Goal: Task Accomplishment & Management: Manage account settings

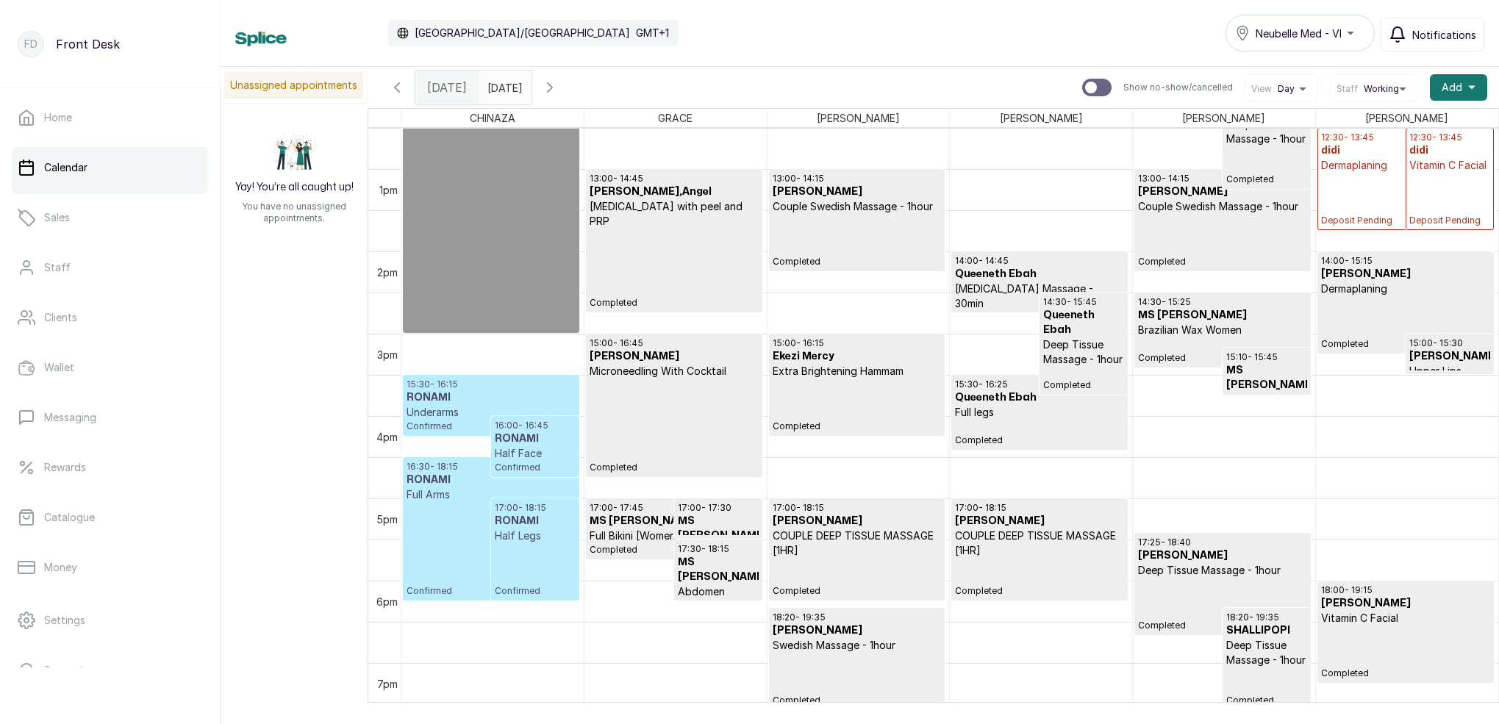
click at [1439, 29] on span "Notifications" at bounding box center [1445, 34] width 64 height 15
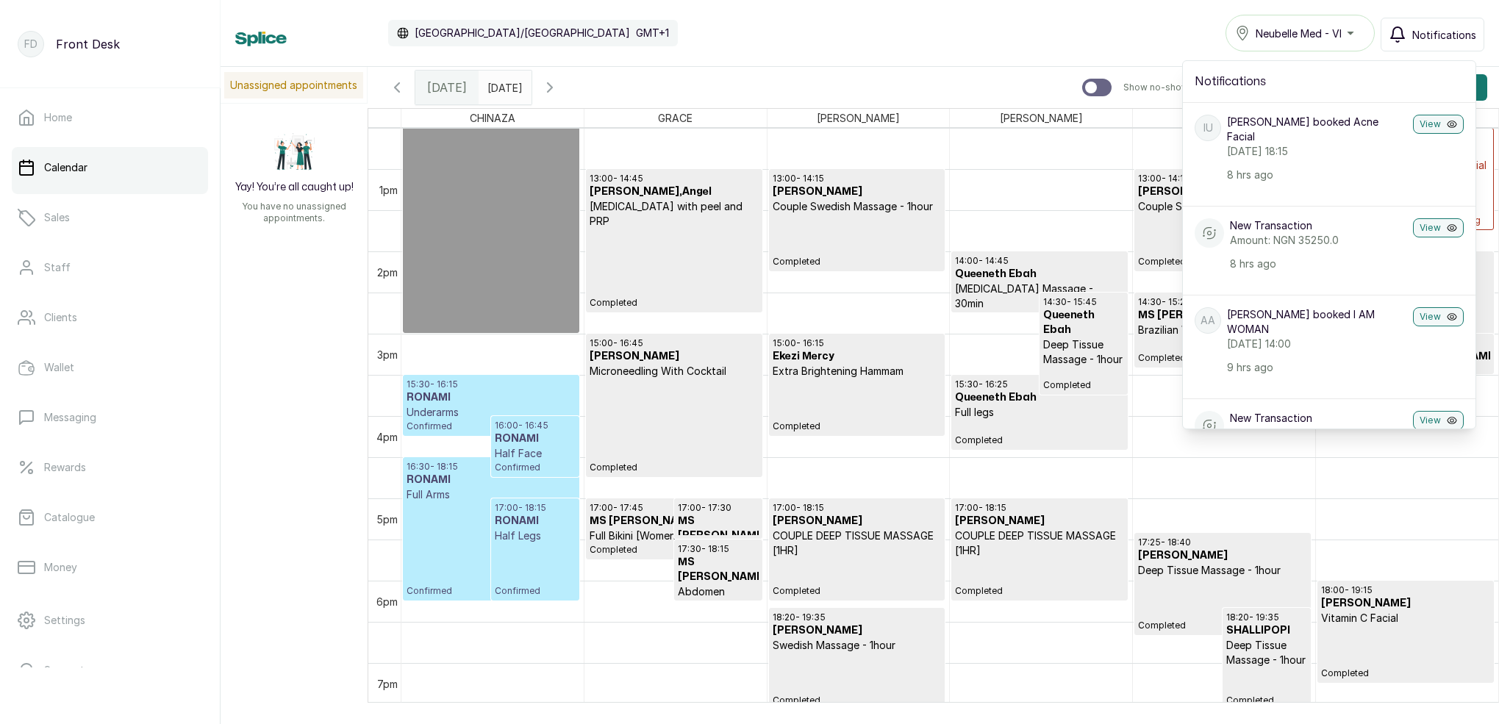
click at [1445, 39] on span "Notifications" at bounding box center [1445, 34] width 64 height 15
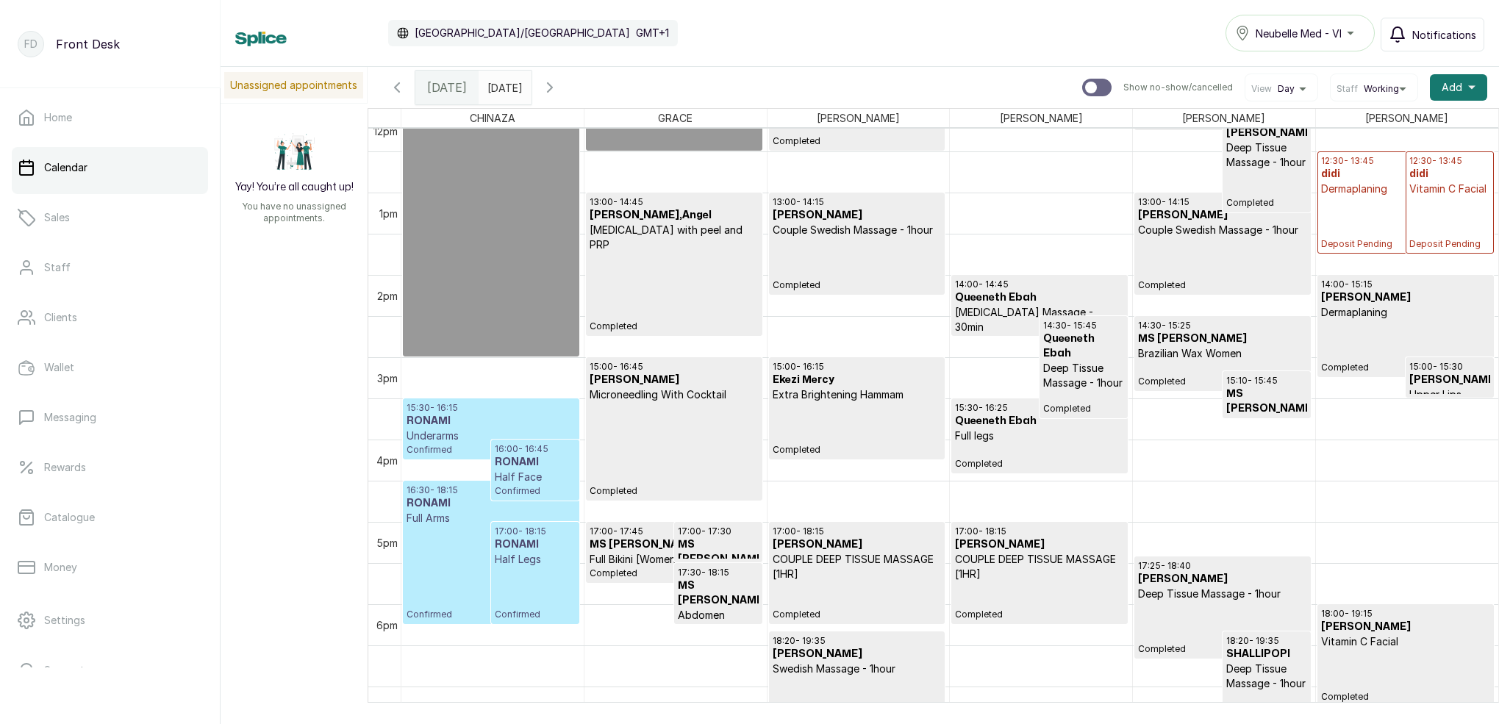
scroll to position [1042, 0]
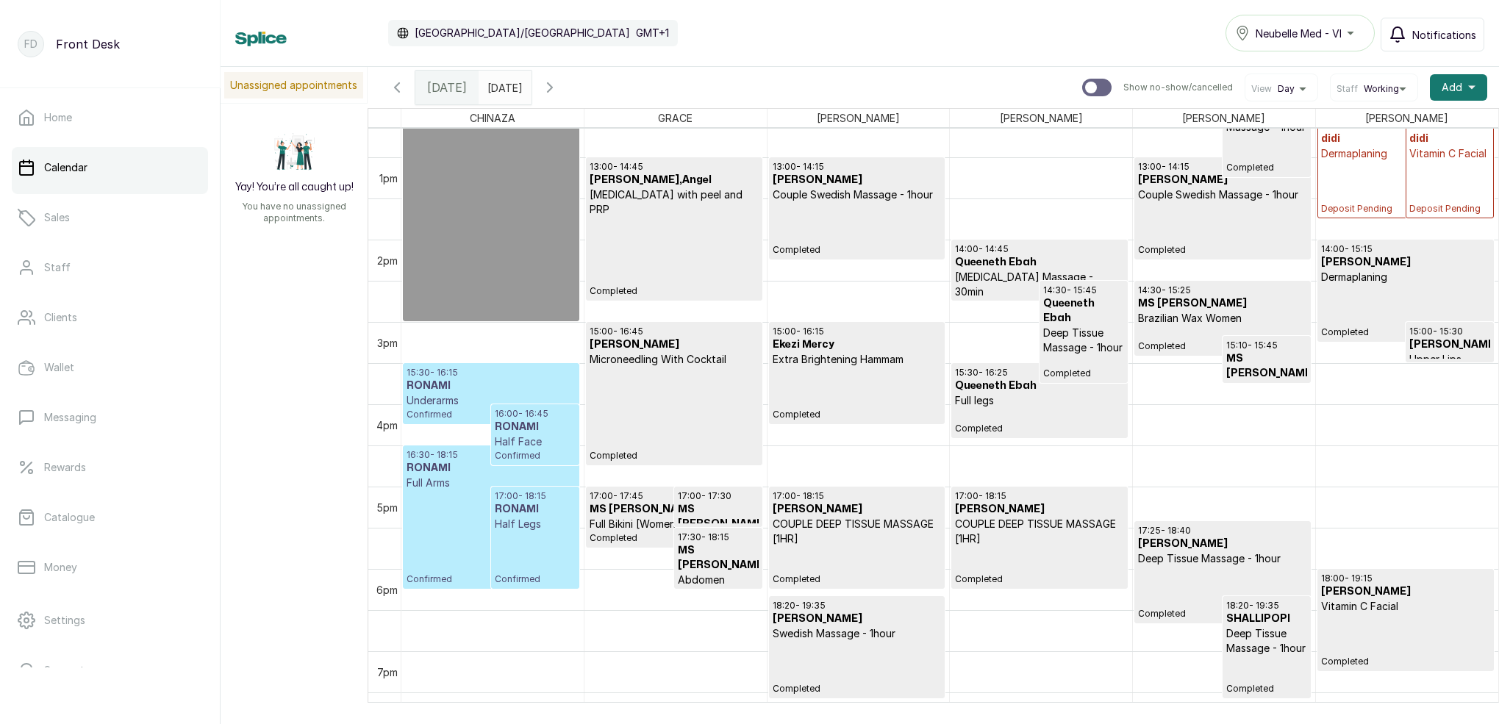
click at [1441, 30] on span "Notifications" at bounding box center [1445, 34] width 64 height 15
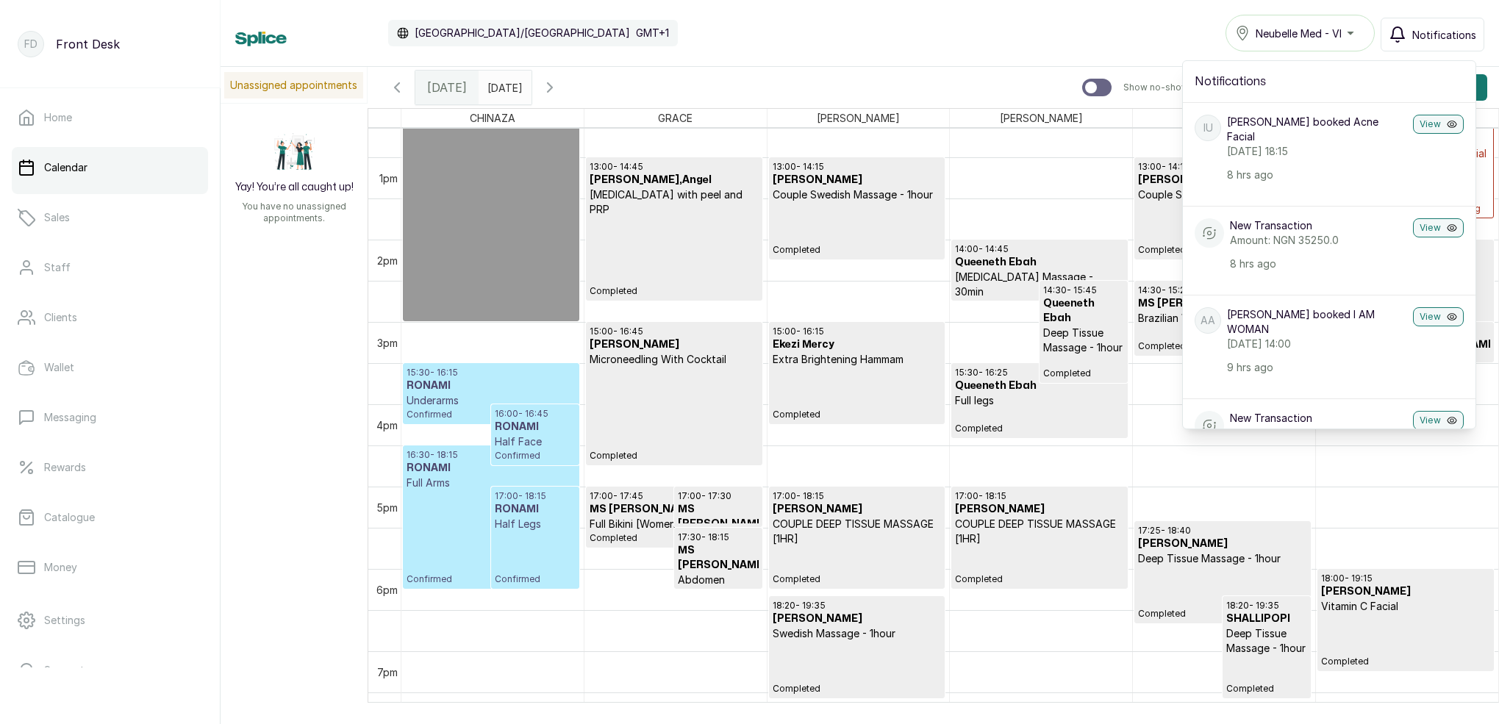
click at [1430, 33] on span "Notifications" at bounding box center [1445, 34] width 64 height 15
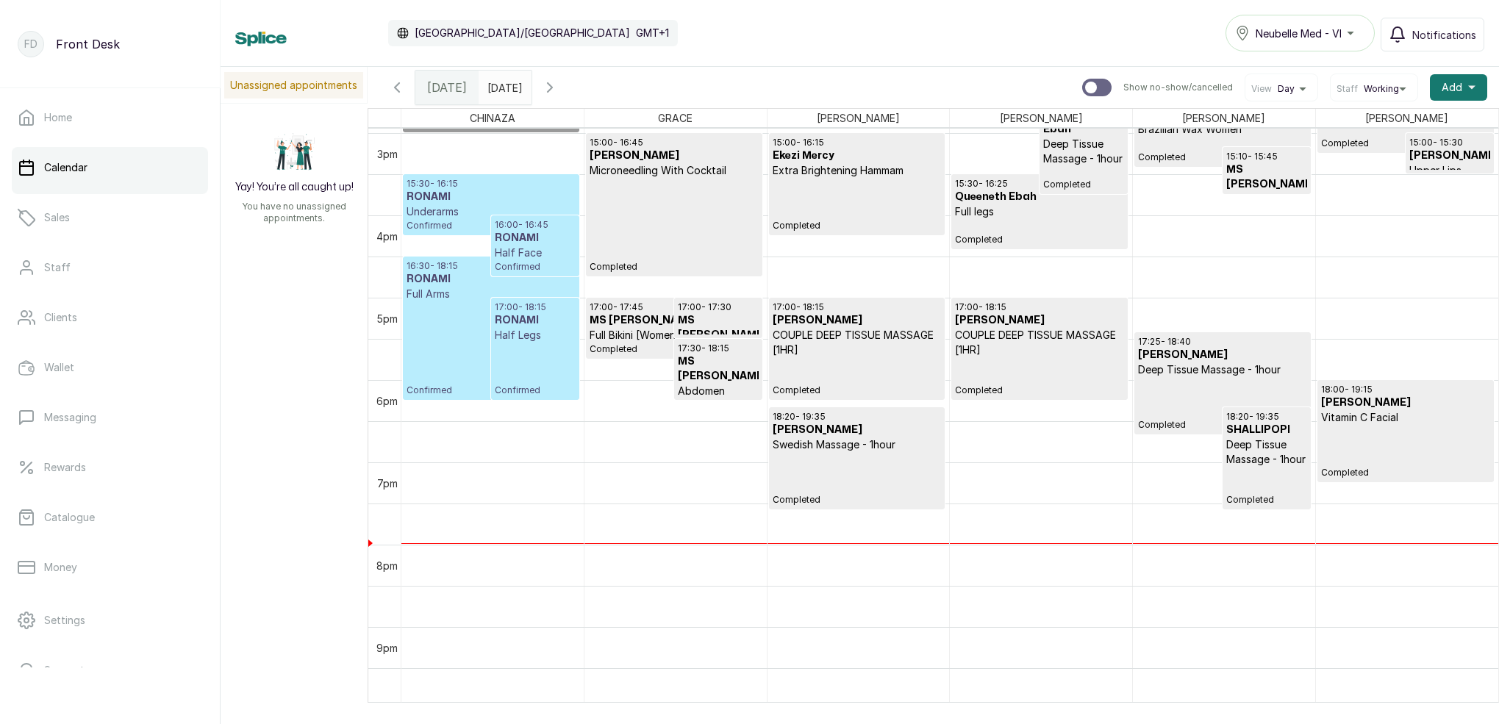
scroll to position [1237, 0]
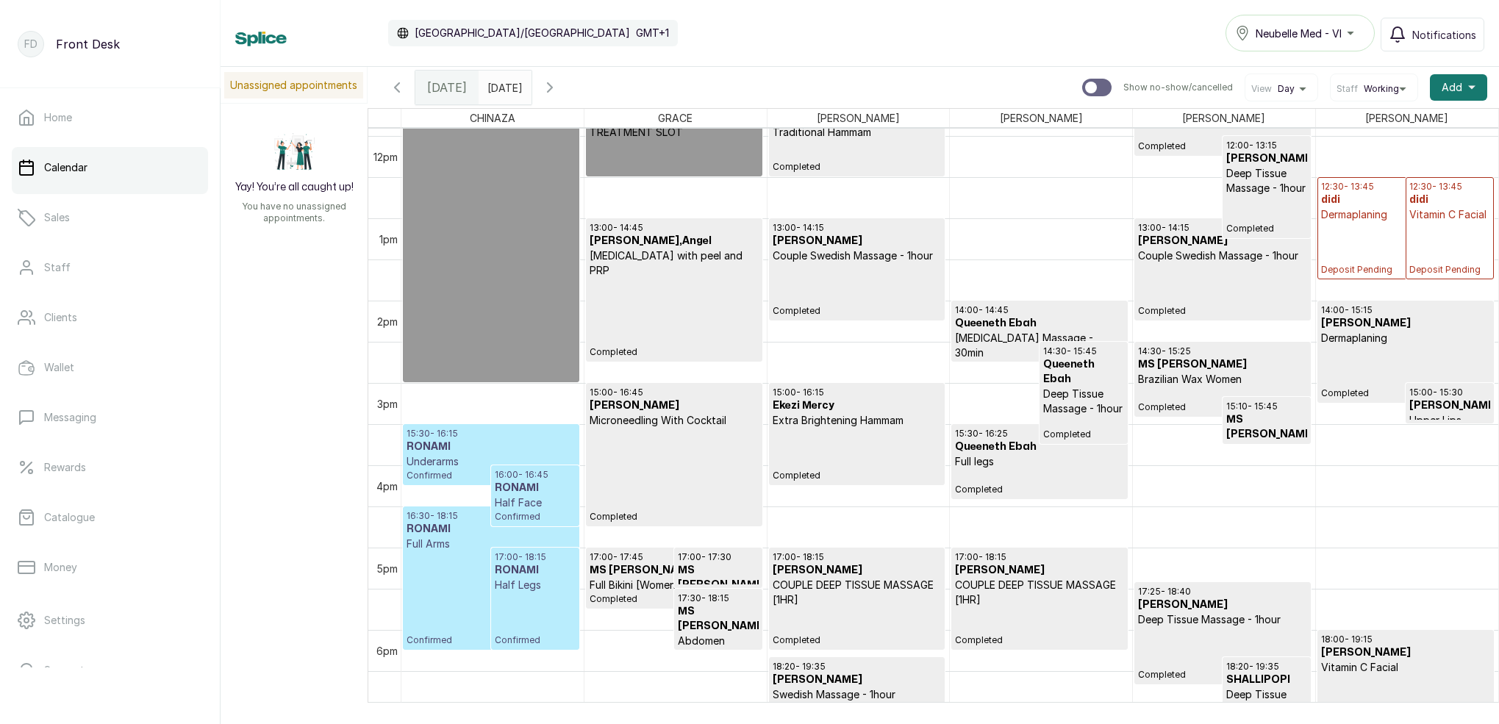
click at [545, 459] on p "Underarms" at bounding box center [491, 461] width 169 height 15
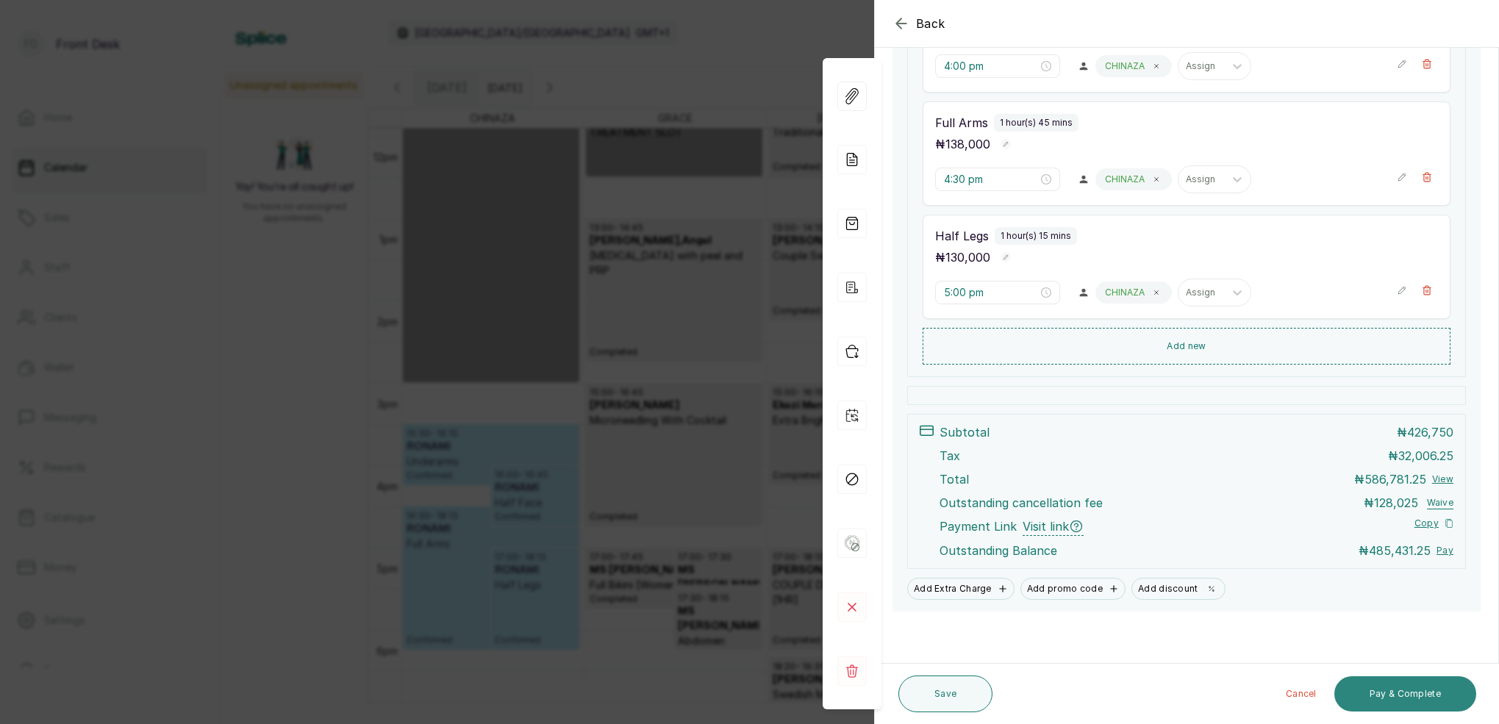
scroll to position [535, 0]
click at [1204, 352] on button "Add new" at bounding box center [1187, 346] width 528 height 35
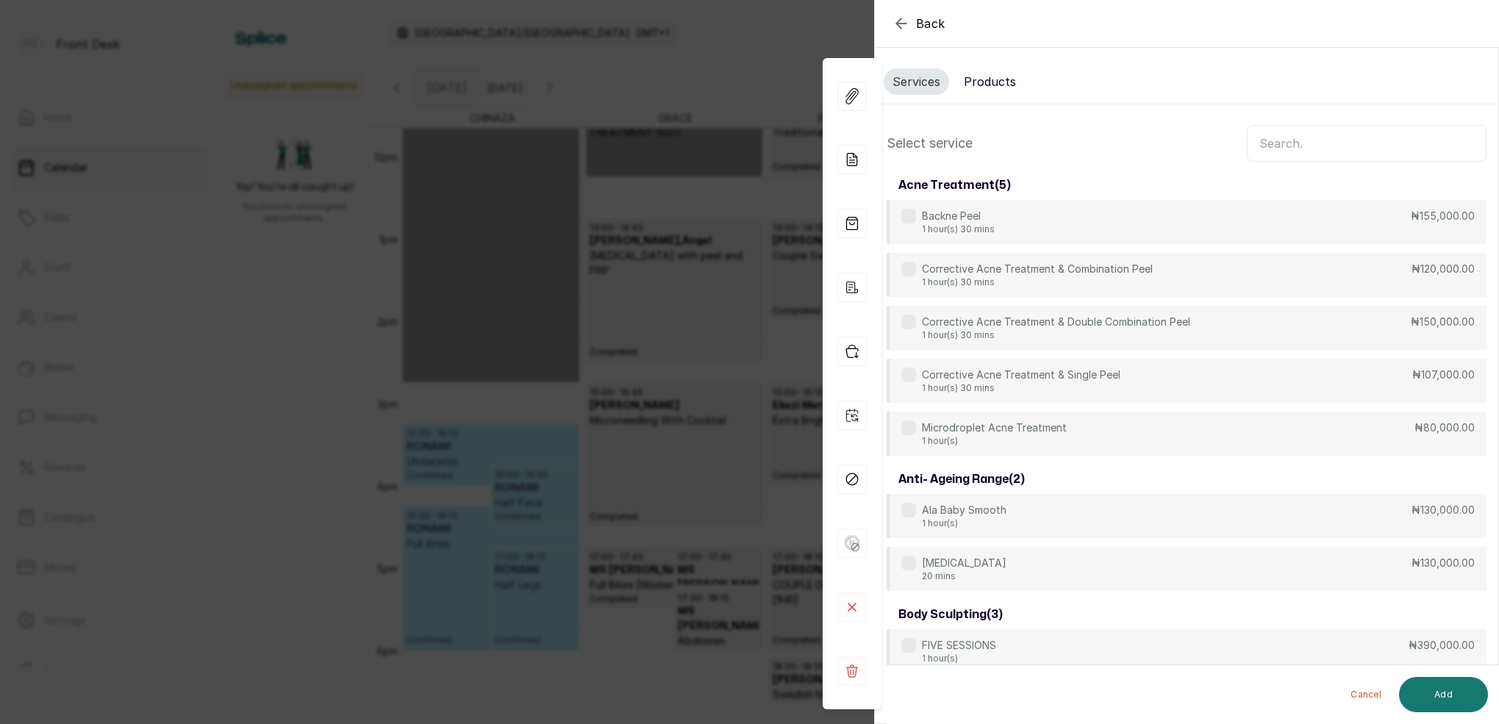
scroll to position [0, 0]
drag, startPoint x: 991, startPoint y: 86, endPoint x: 1085, endPoint y: 110, distance: 97.2
click at [993, 86] on button "Products" at bounding box center [990, 81] width 70 height 26
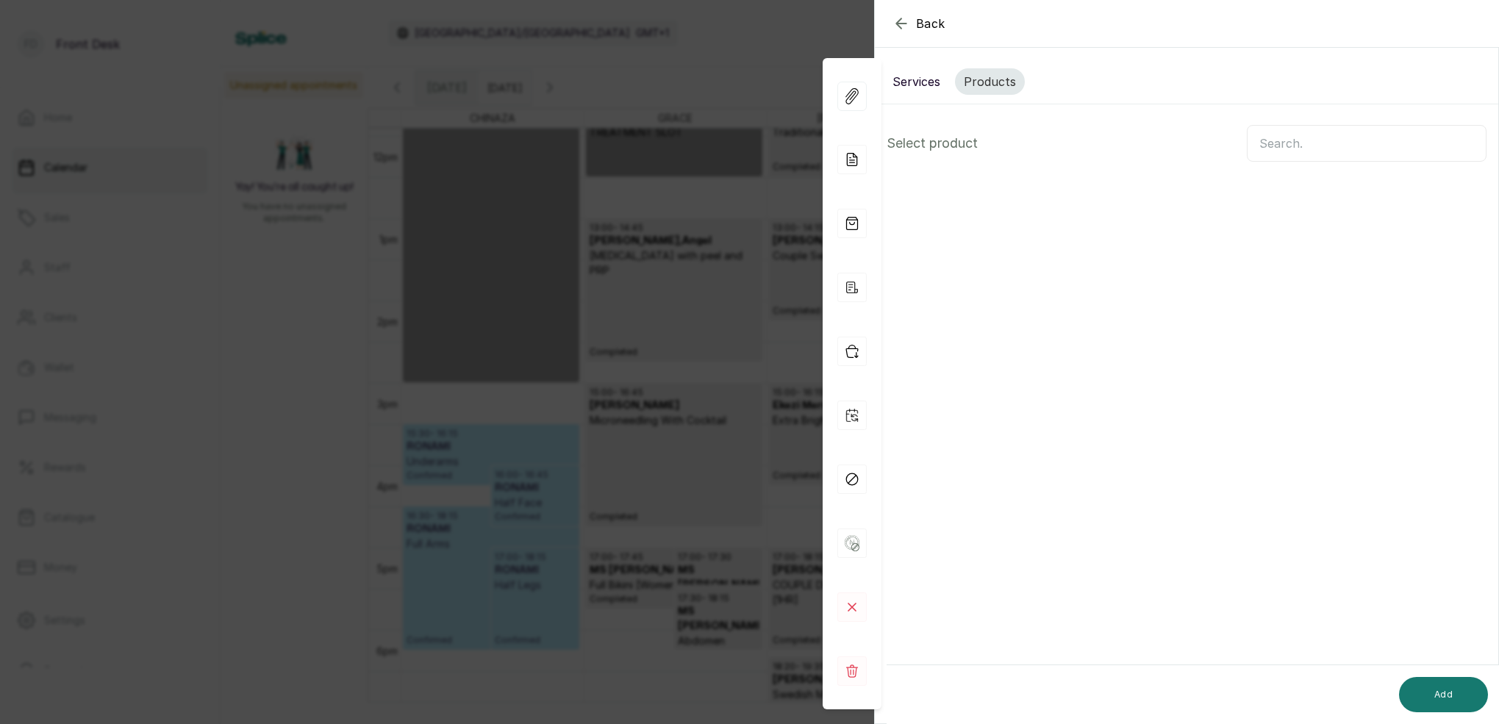
click at [1278, 151] on input "text" at bounding box center [1367, 143] width 240 height 37
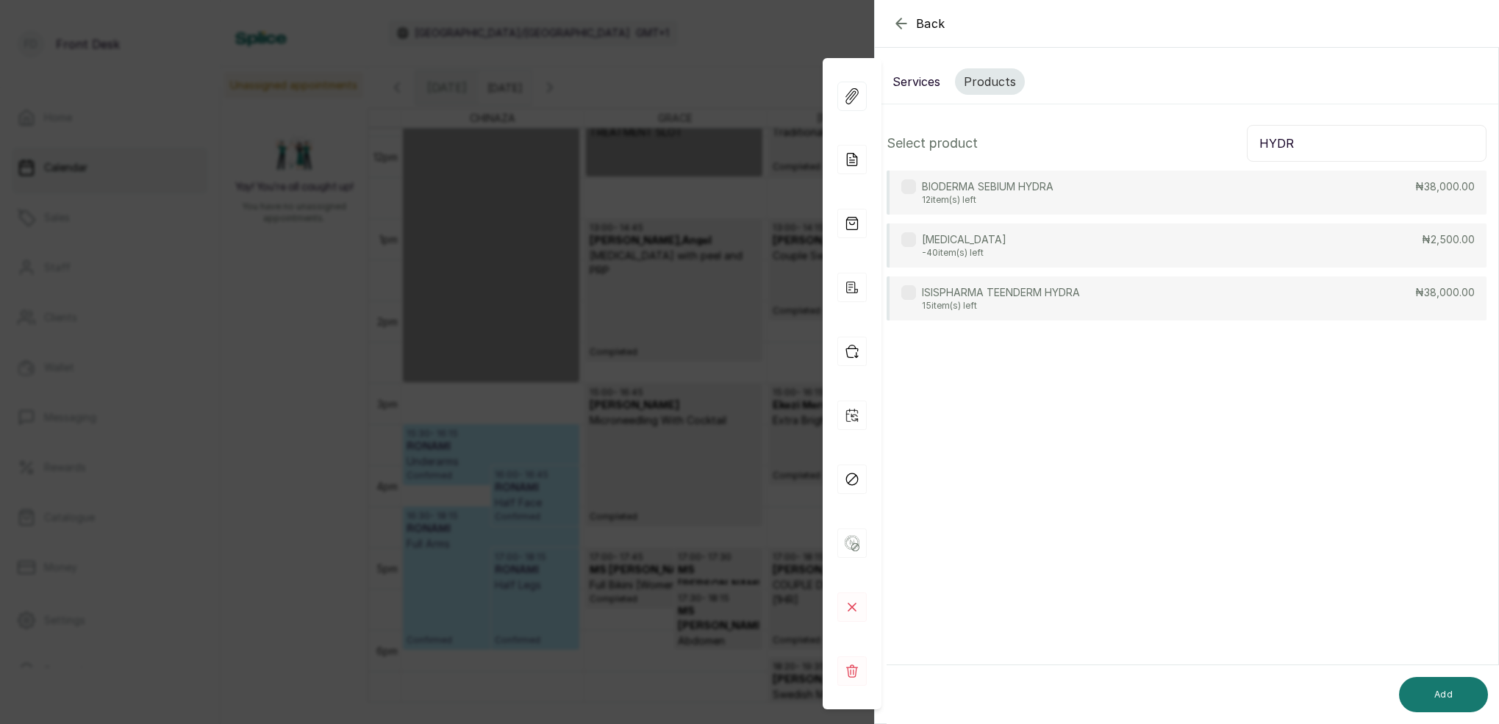
type input "HYDR"
drag, startPoint x: 968, startPoint y: 249, endPoint x: 988, endPoint y: 264, distance: 24.6
click at [969, 249] on p "-40 item(s) left" at bounding box center [964, 253] width 85 height 12
click at [1455, 689] on button "Add" at bounding box center [1443, 694] width 89 height 35
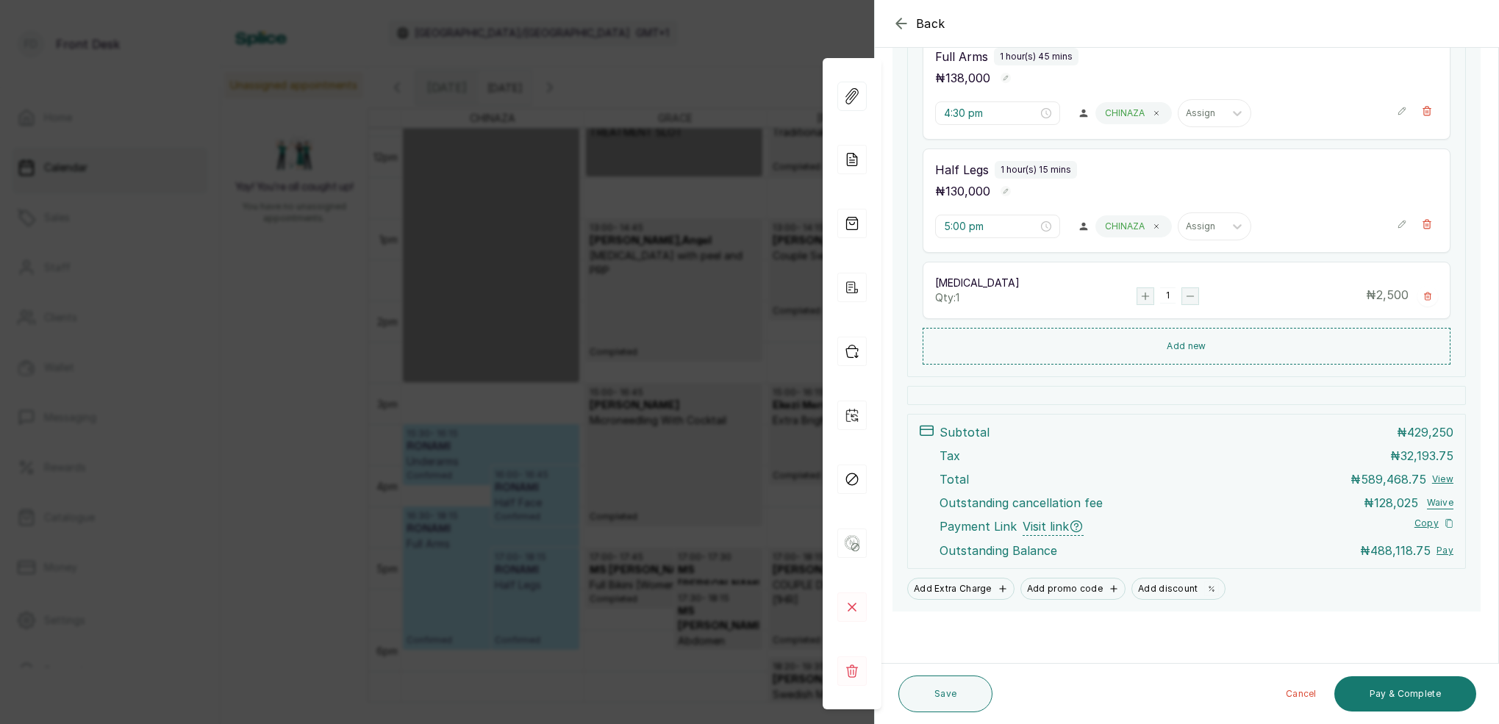
scroll to position [602, 0]
click at [1437, 688] on button "Pay & Complete" at bounding box center [1406, 694] width 142 height 35
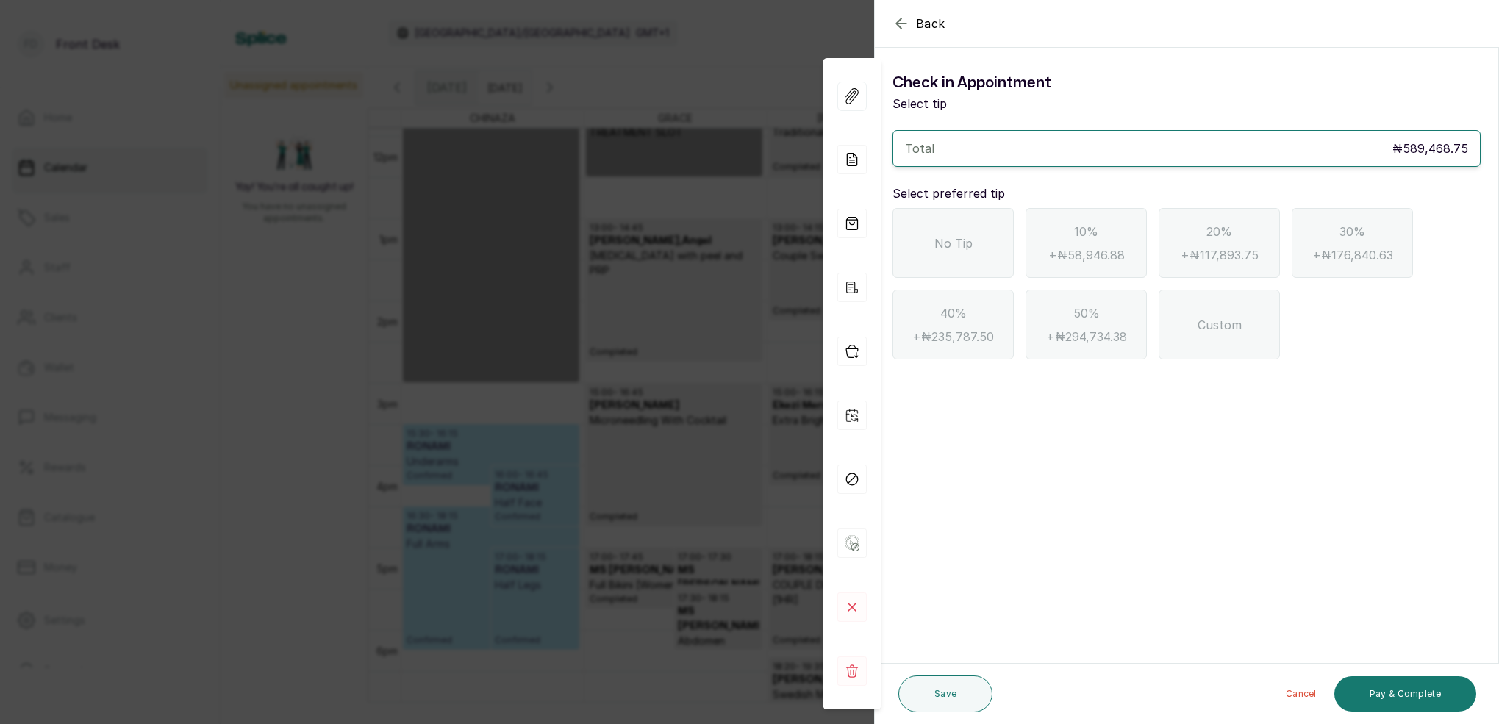
scroll to position [0, 0]
drag, startPoint x: 902, startPoint y: 23, endPoint x: 947, endPoint y: 58, distance: 57.7
click at [902, 24] on icon "button" at bounding box center [902, 24] width 18 height 18
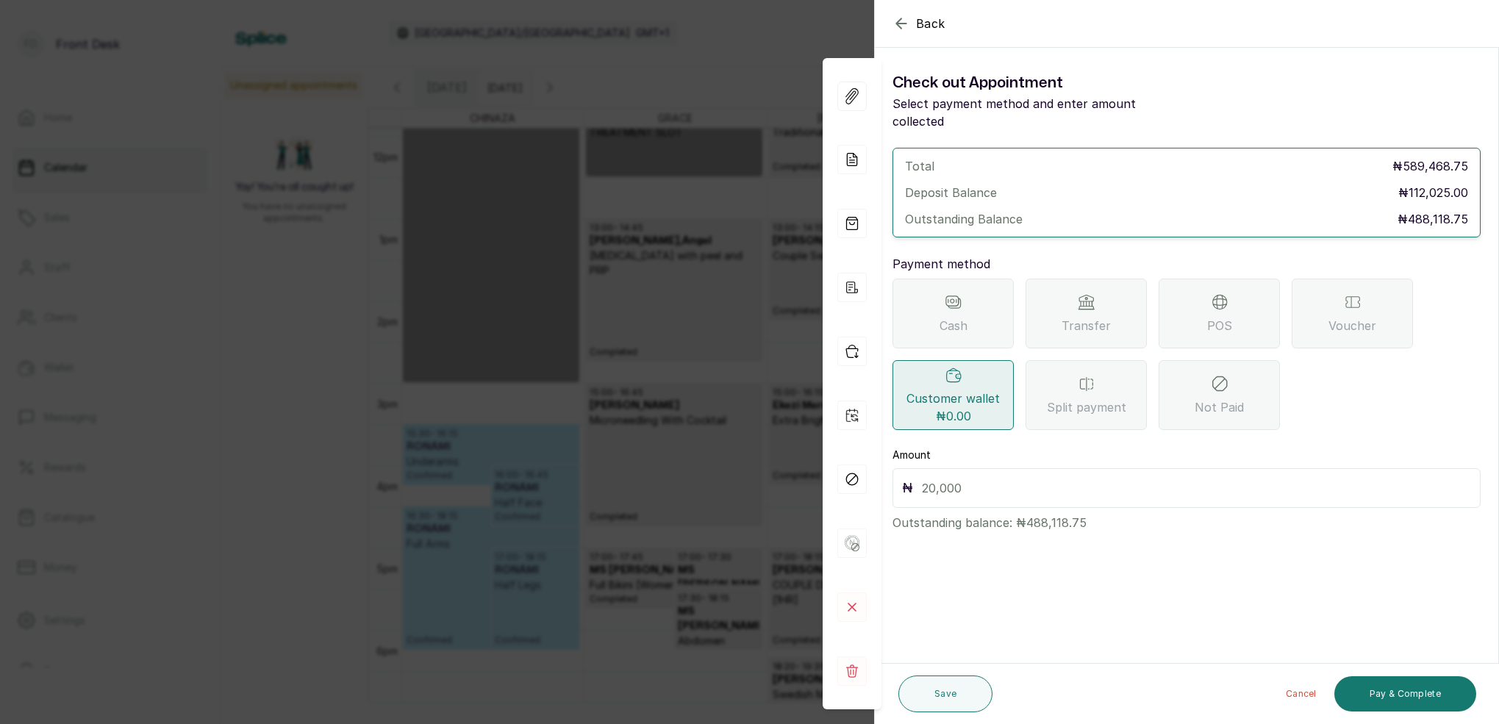
click at [1101, 291] on div "Transfer" at bounding box center [1086, 314] width 121 height 70
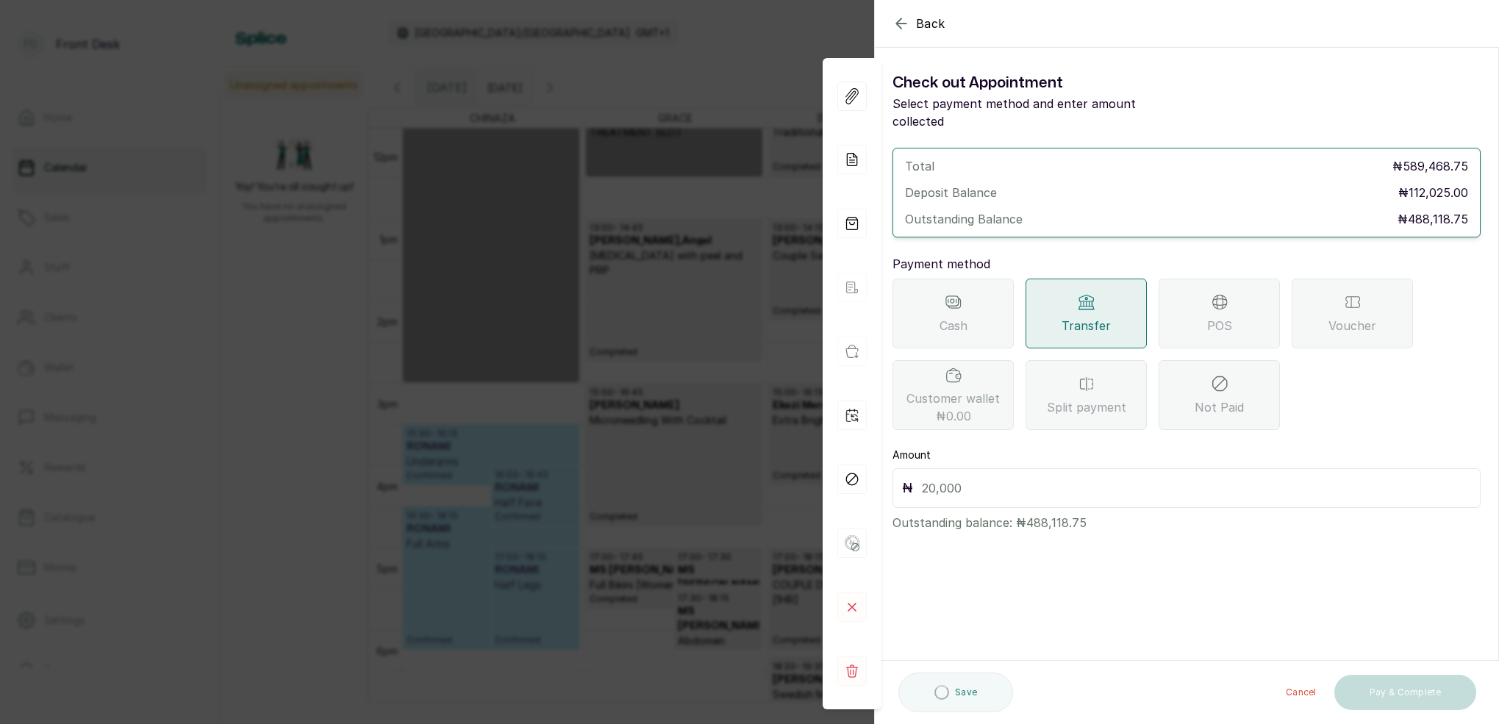
click at [1017, 478] on input "text" at bounding box center [1196, 488] width 549 height 21
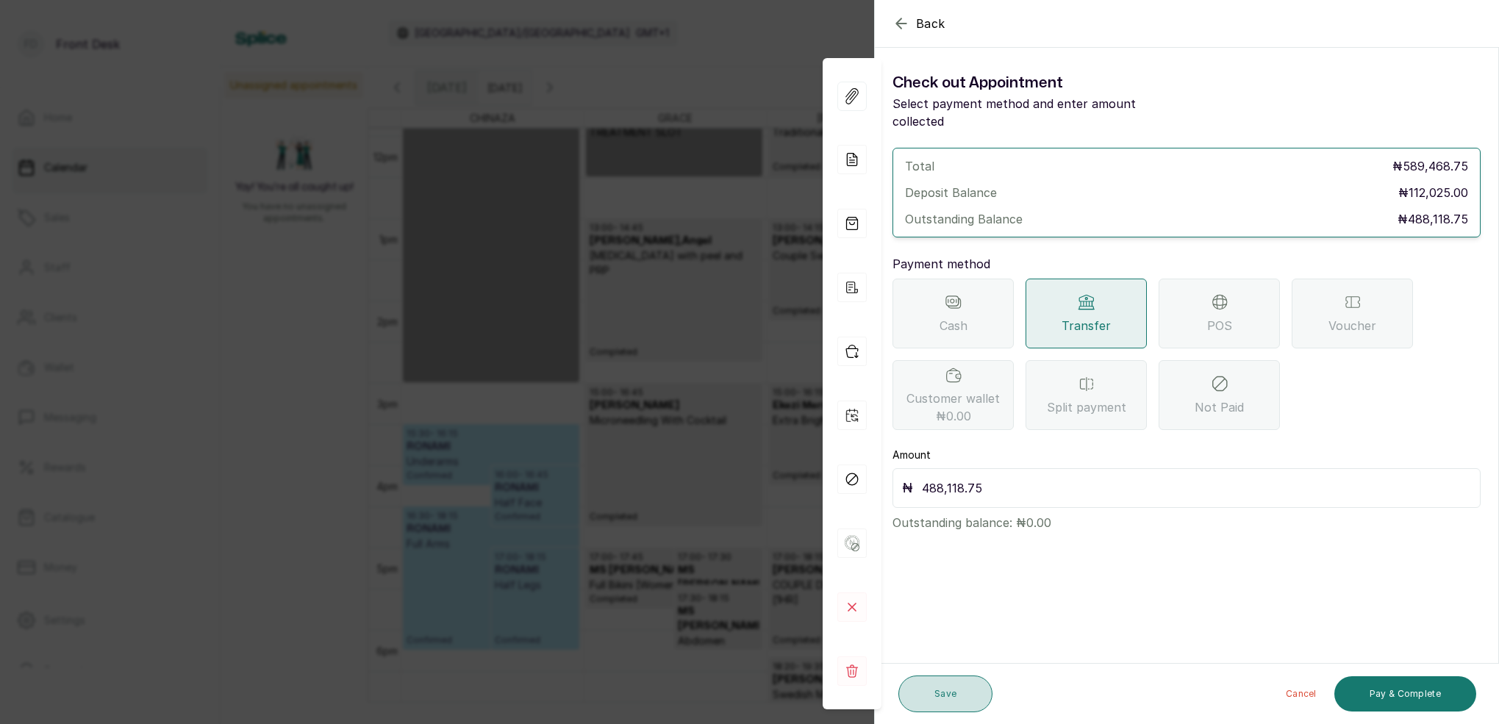
type input "488,118.75"
click at [957, 698] on button "Save" at bounding box center [946, 694] width 94 height 37
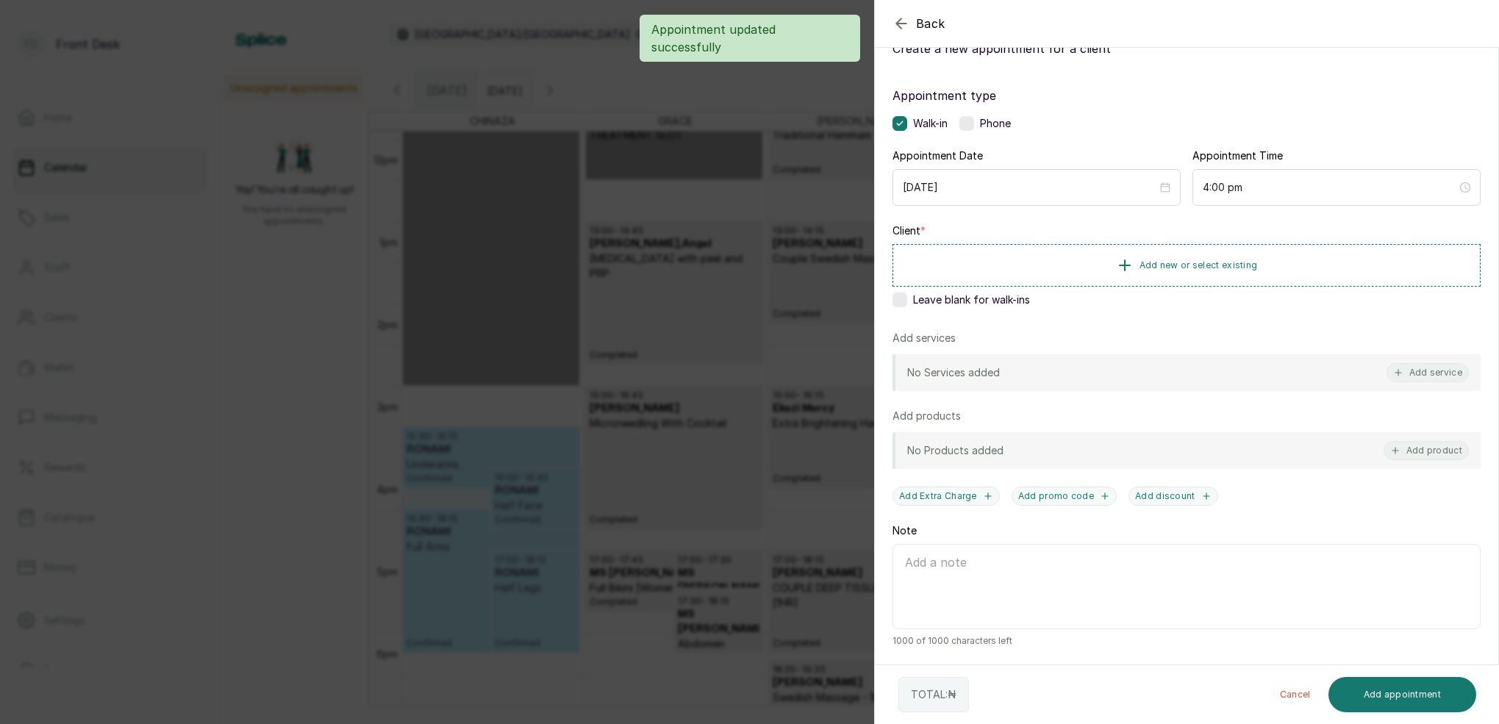
scroll to position [55, 0]
click at [535, 376] on div "Back Add Appointment Add an Appointment Create a new appointment for a client A…" at bounding box center [749, 362] width 1499 height 724
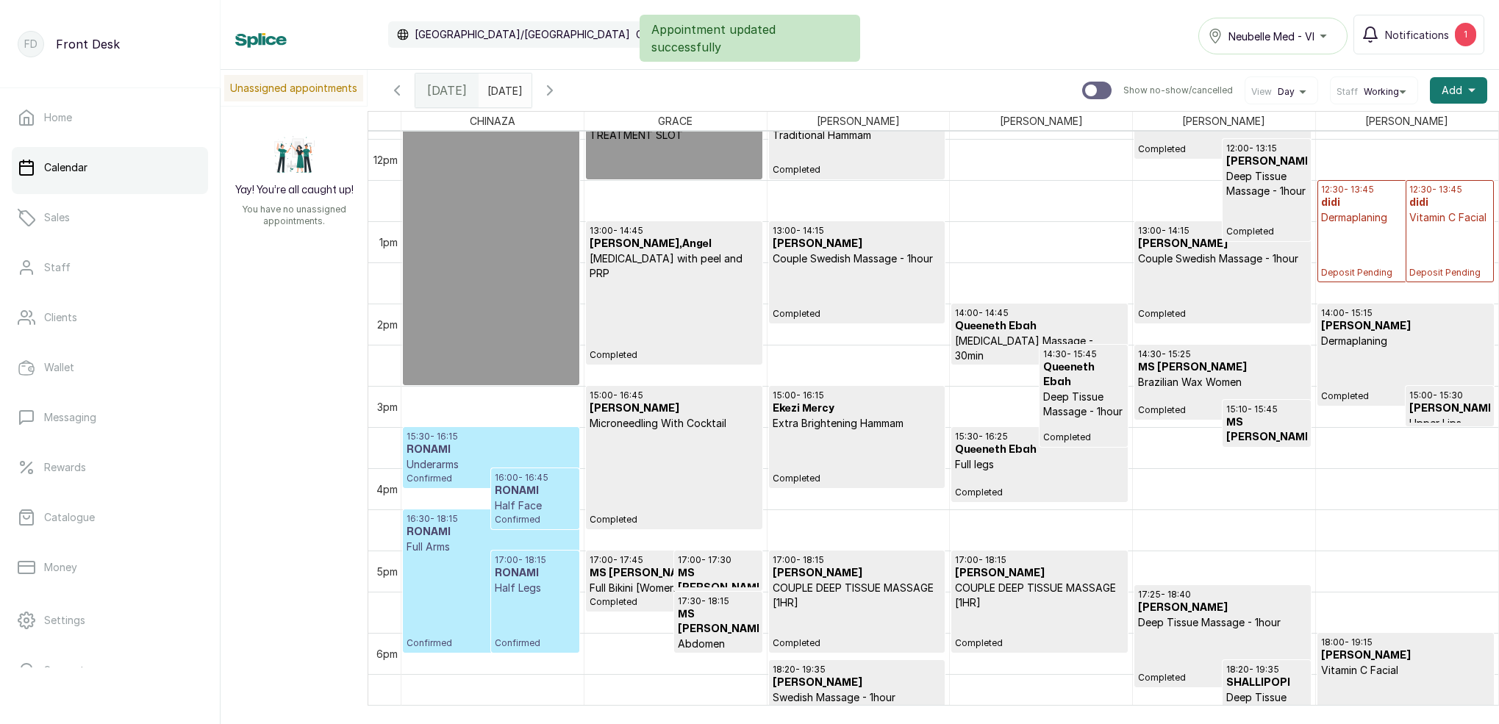
click at [528, 456] on span "15:30 - 16:15 RONAMI Underarms" at bounding box center [491, 451] width 169 height 41
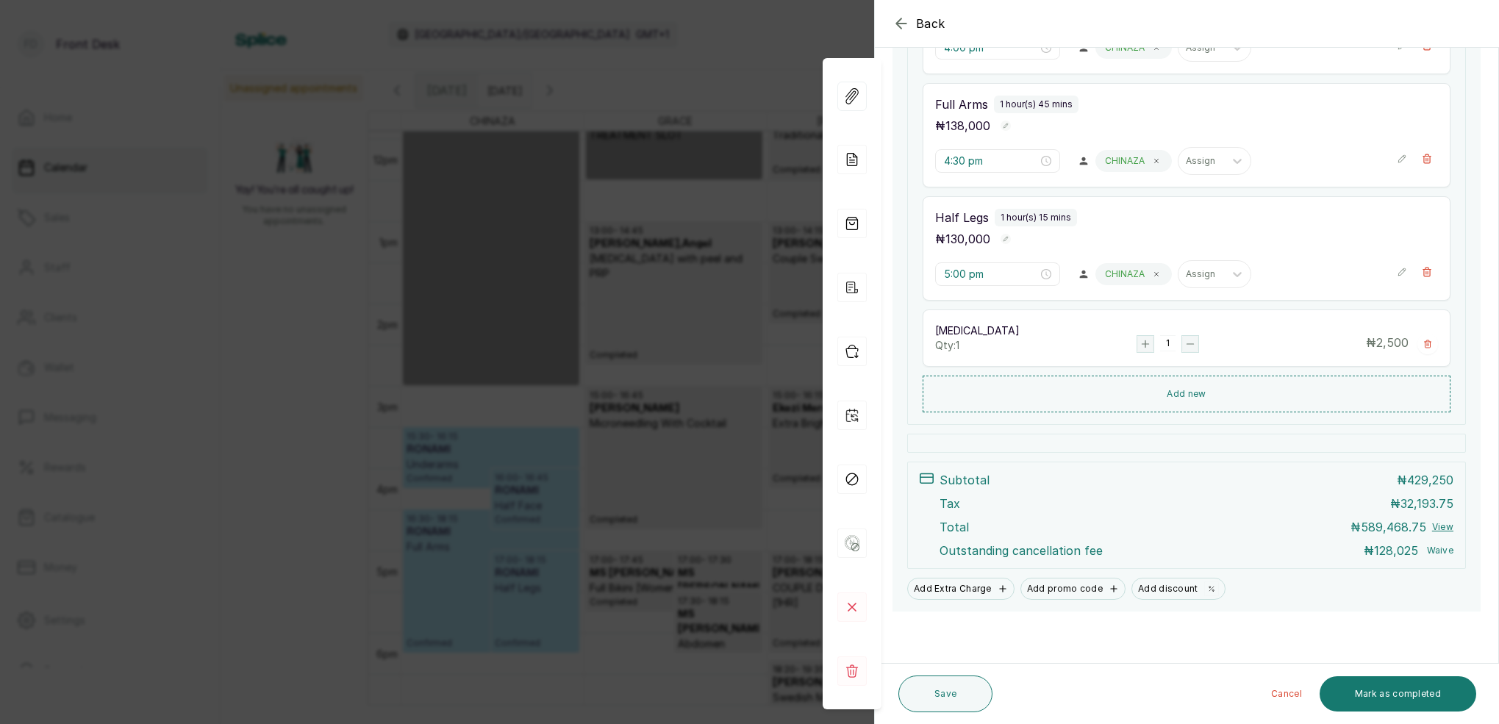
scroll to position [571, 0]
click at [1445, 551] on button "Waive" at bounding box center [1440, 551] width 27 height 12
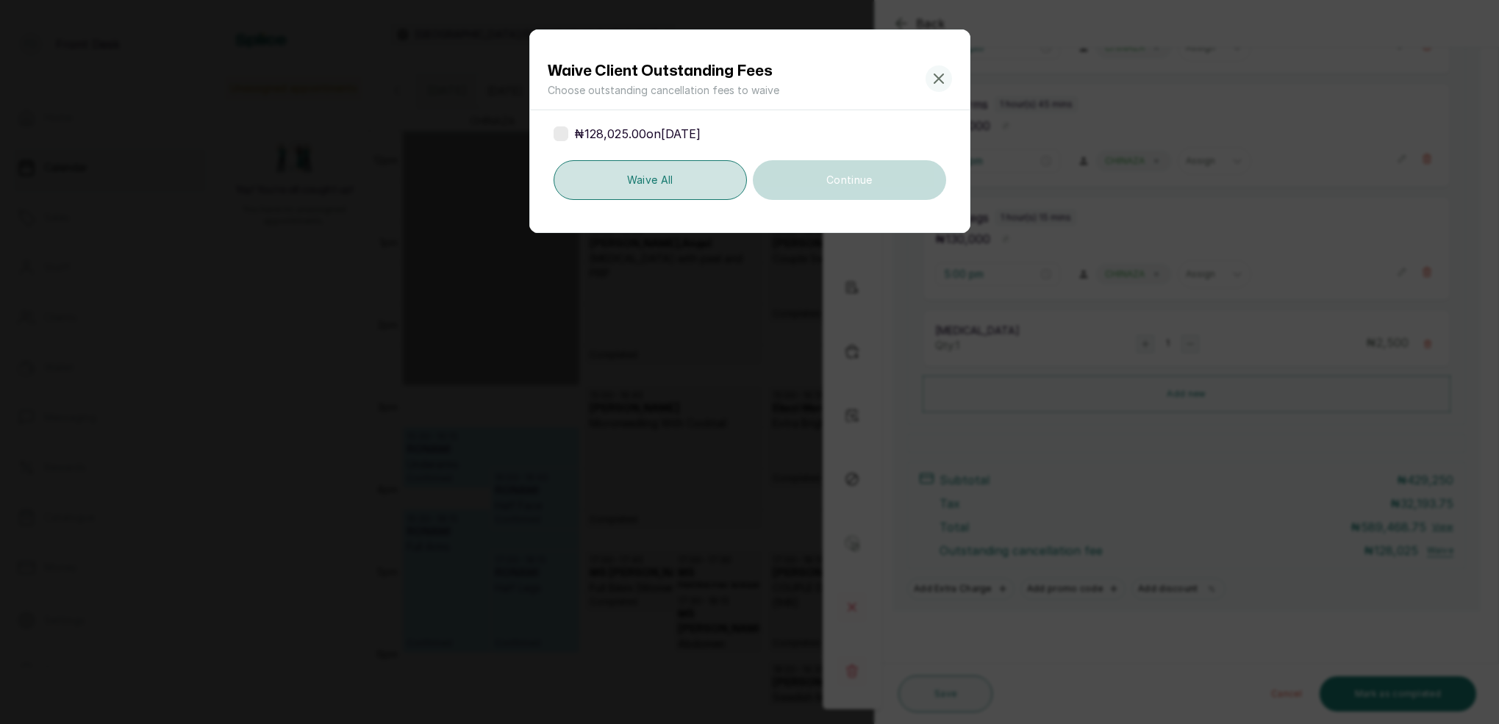
click at [674, 190] on button "Waive all" at bounding box center [651, 180] width 194 height 40
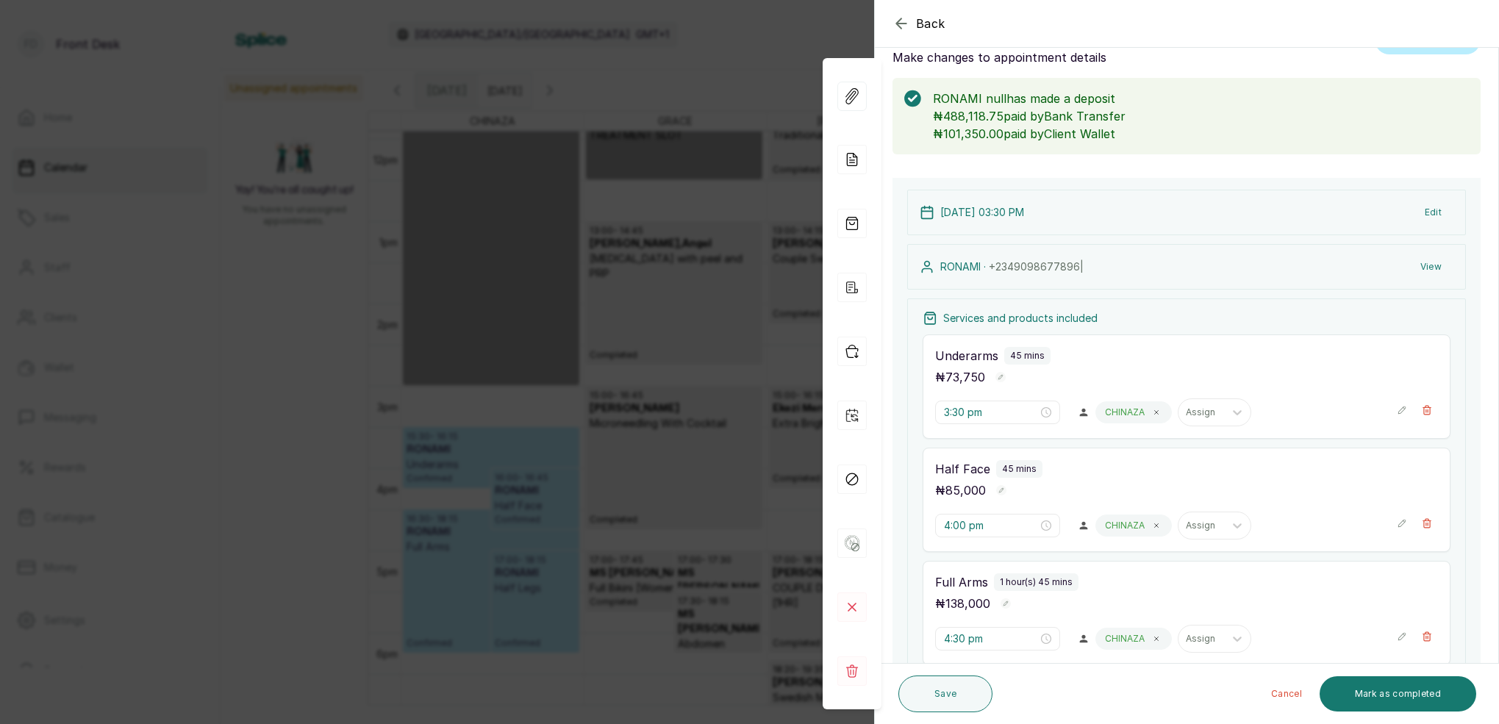
scroll to position [11, 0]
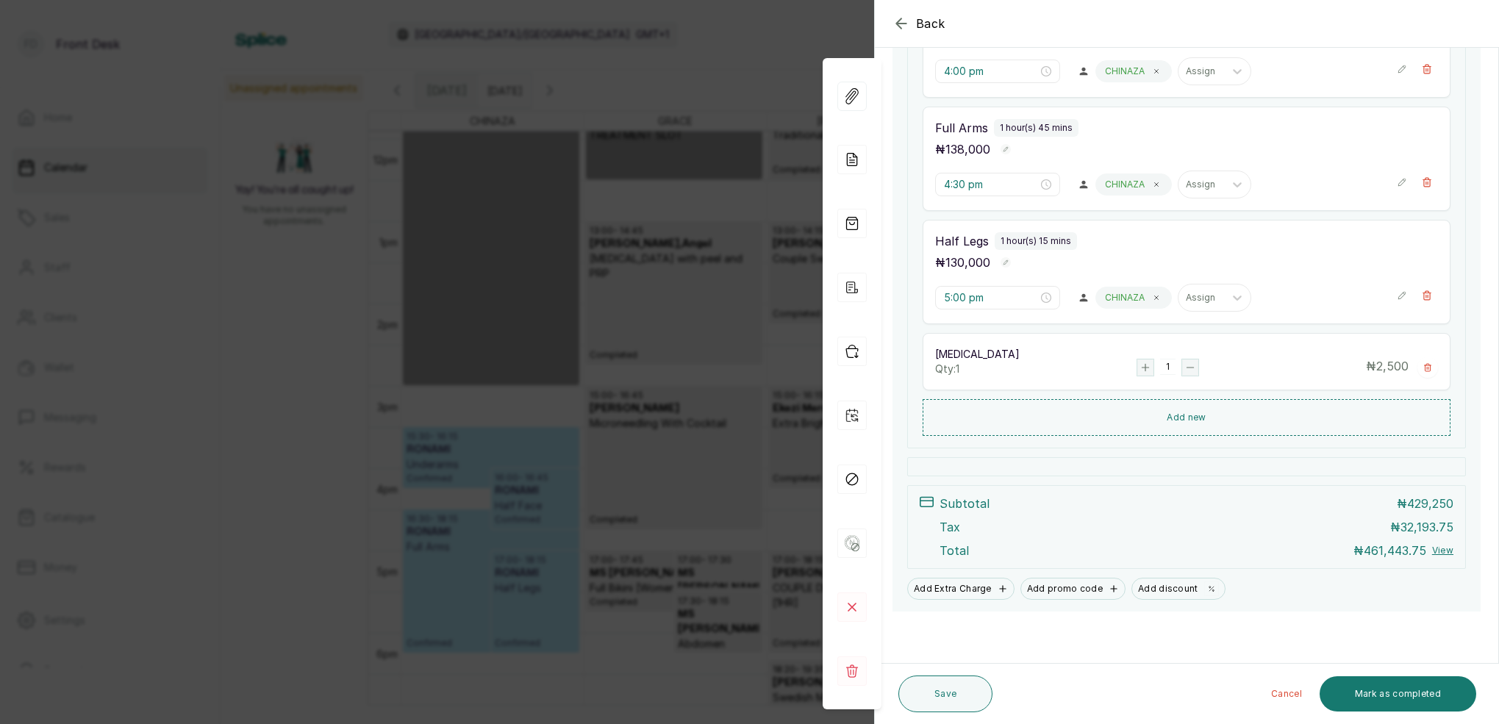
click at [1444, 549] on button "View" at bounding box center [1442, 551] width 21 height 12
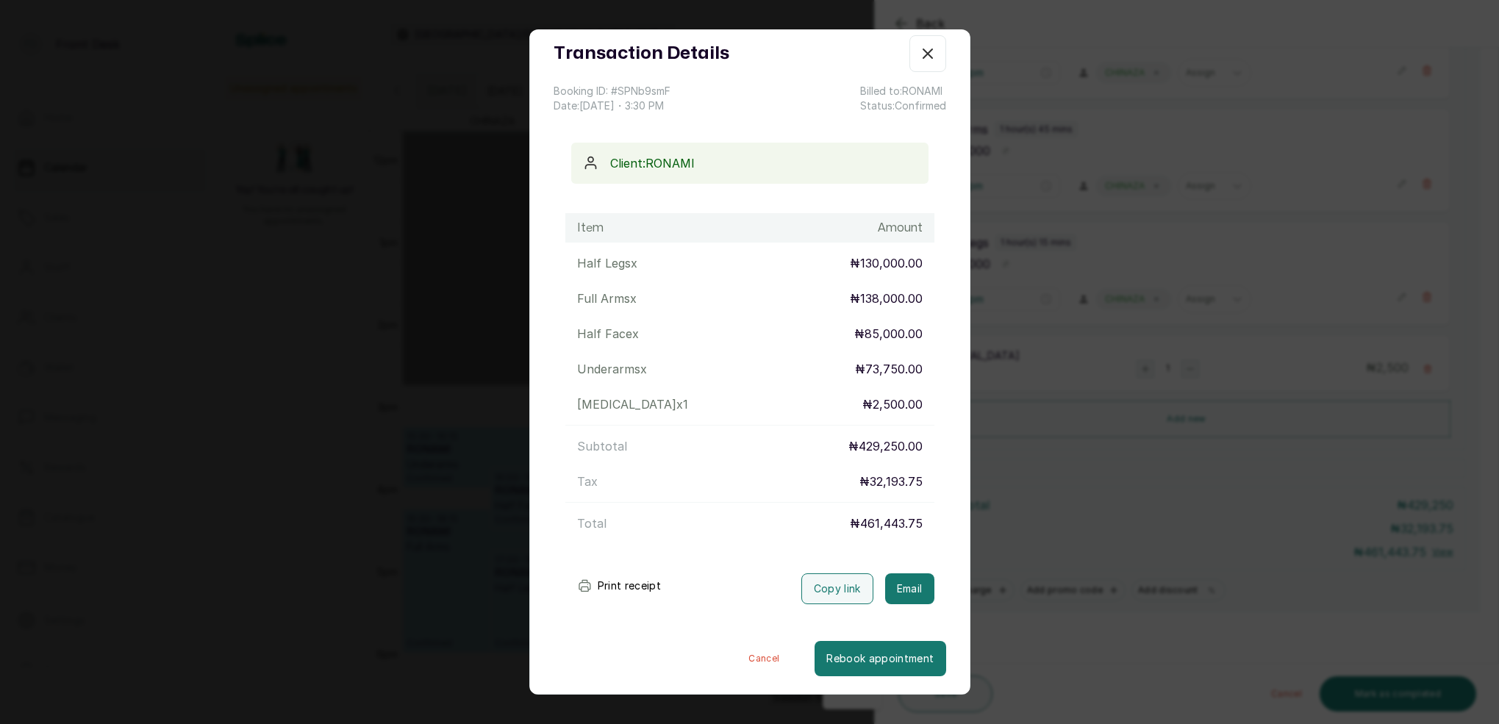
click at [1062, 406] on div "Transaction Details Booking ID: # SPNb9smF Date: [DATE] ・ 3:30 PM Billed to: RO…" at bounding box center [749, 362] width 1499 height 724
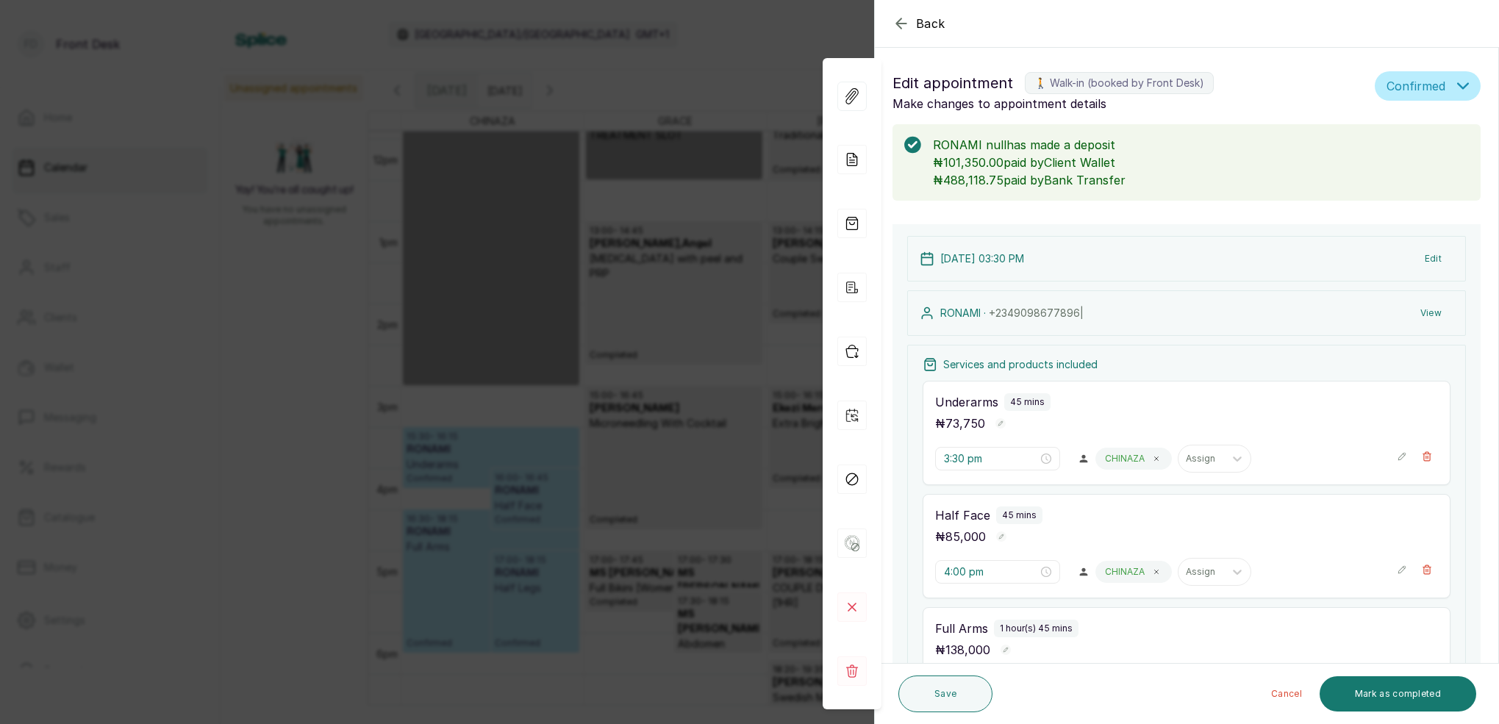
click at [1445, 311] on button "View" at bounding box center [1431, 313] width 45 height 26
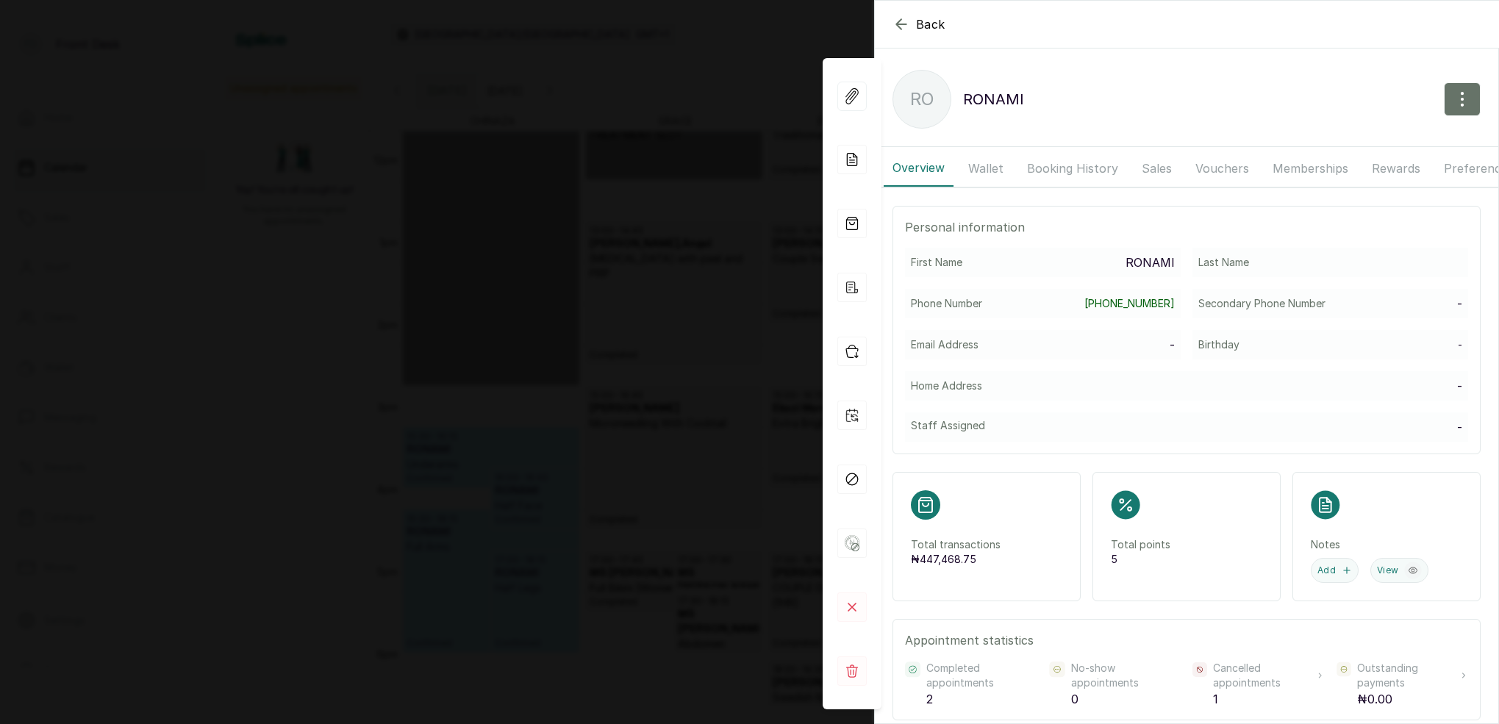
click at [1005, 166] on button "Wallet" at bounding box center [986, 168] width 53 height 37
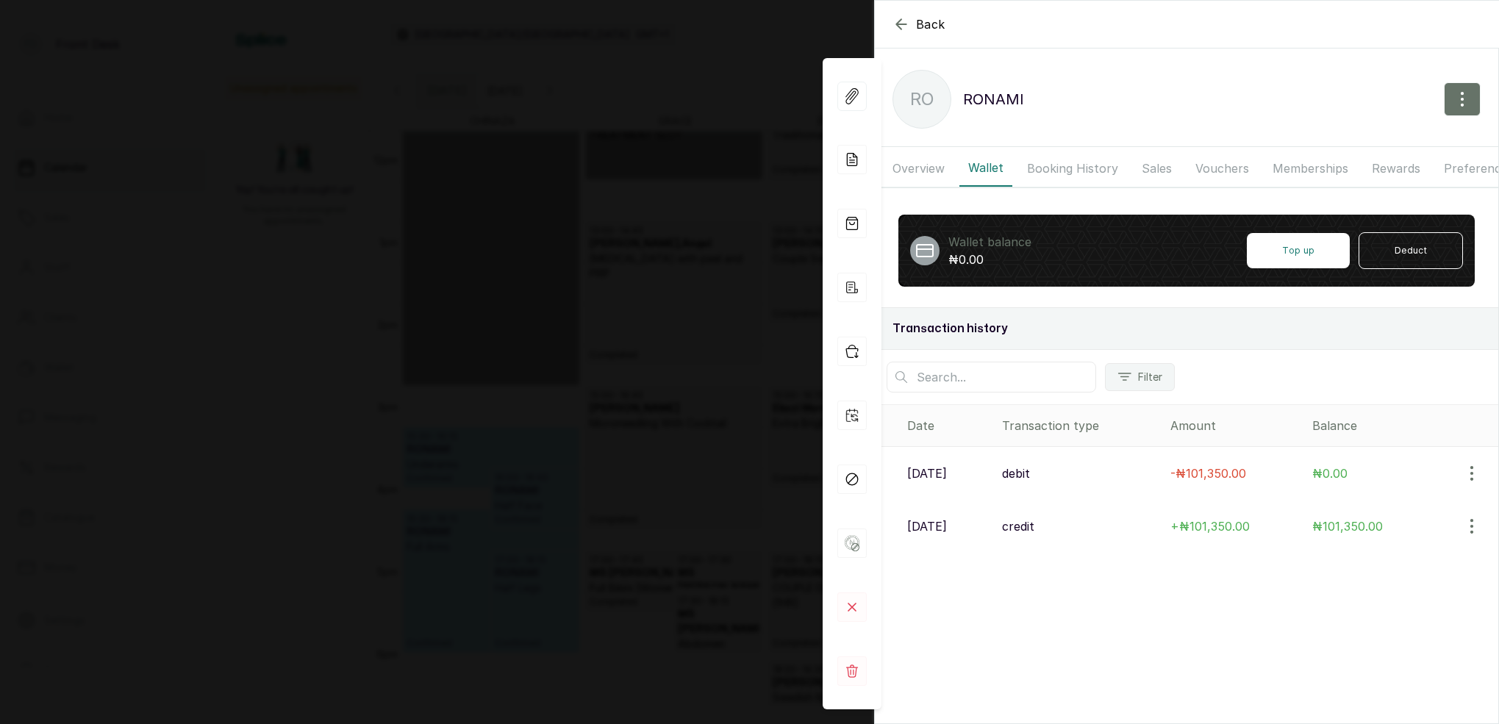
drag, startPoint x: 899, startPoint y: 21, endPoint x: 925, endPoint y: 36, distance: 30.0
click at [899, 21] on icon "button" at bounding box center [902, 24] width 18 height 18
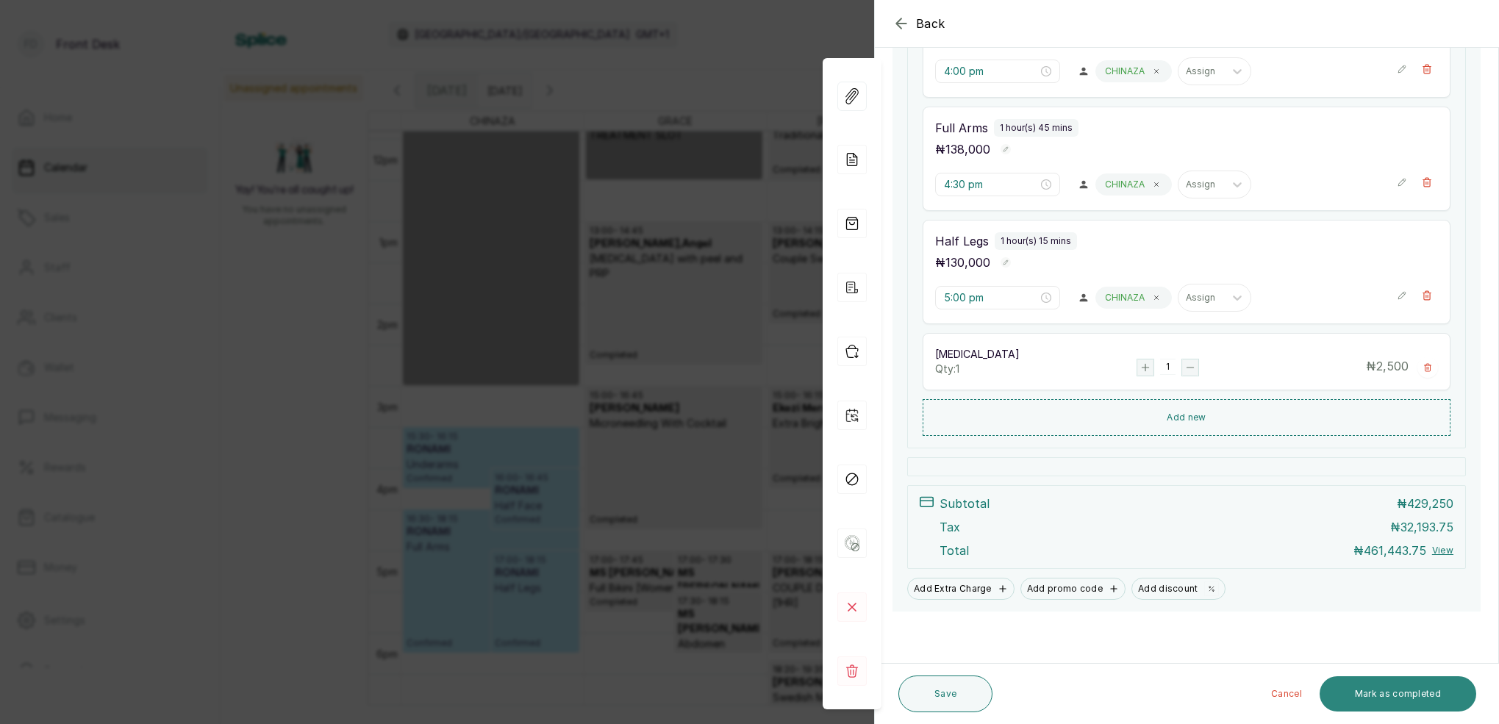
drag, startPoint x: 1428, startPoint y: 699, endPoint x: 1426, endPoint y: 688, distance: 10.5
click at [1428, 696] on button "Mark as completed" at bounding box center [1398, 694] width 157 height 35
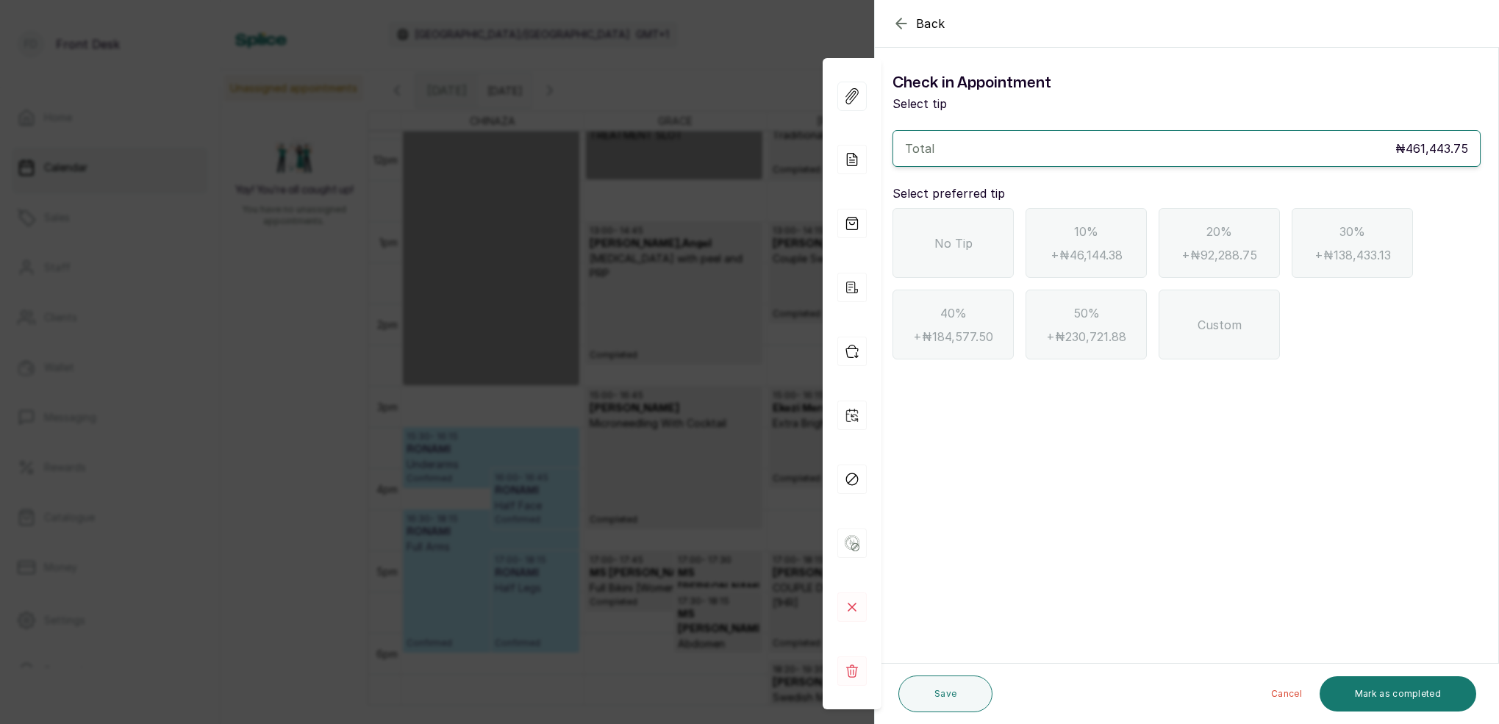
click at [961, 249] on span "No Tip" at bounding box center [954, 244] width 38 height 18
click at [1432, 697] on button "Mark as completed" at bounding box center [1398, 694] width 157 height 35
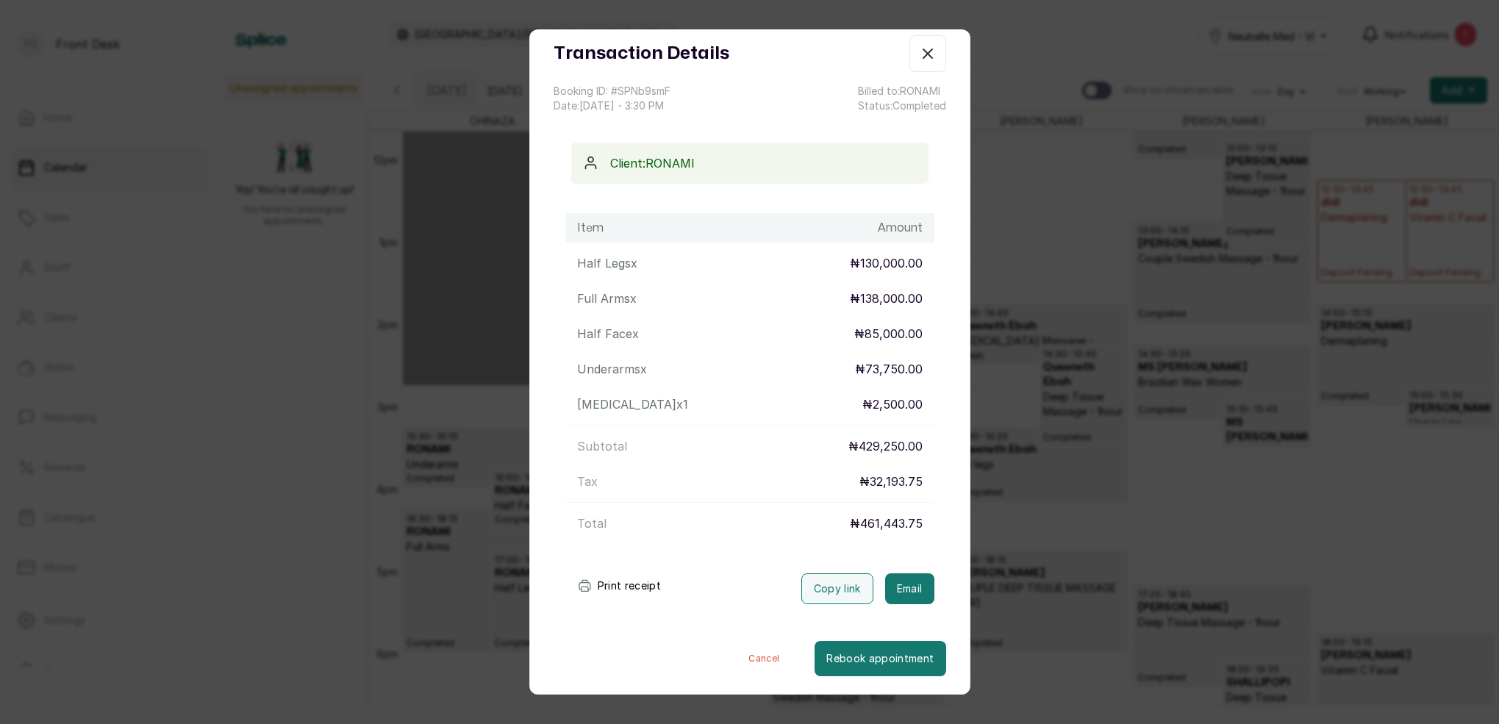
click at [1032, 296] on div "Transaction Details Booking ID: # SPNb9smF Date: [DATE] ・ 3:30 PM Billed to: RO…" at bounding box center [749, 362] width 1499 height 724
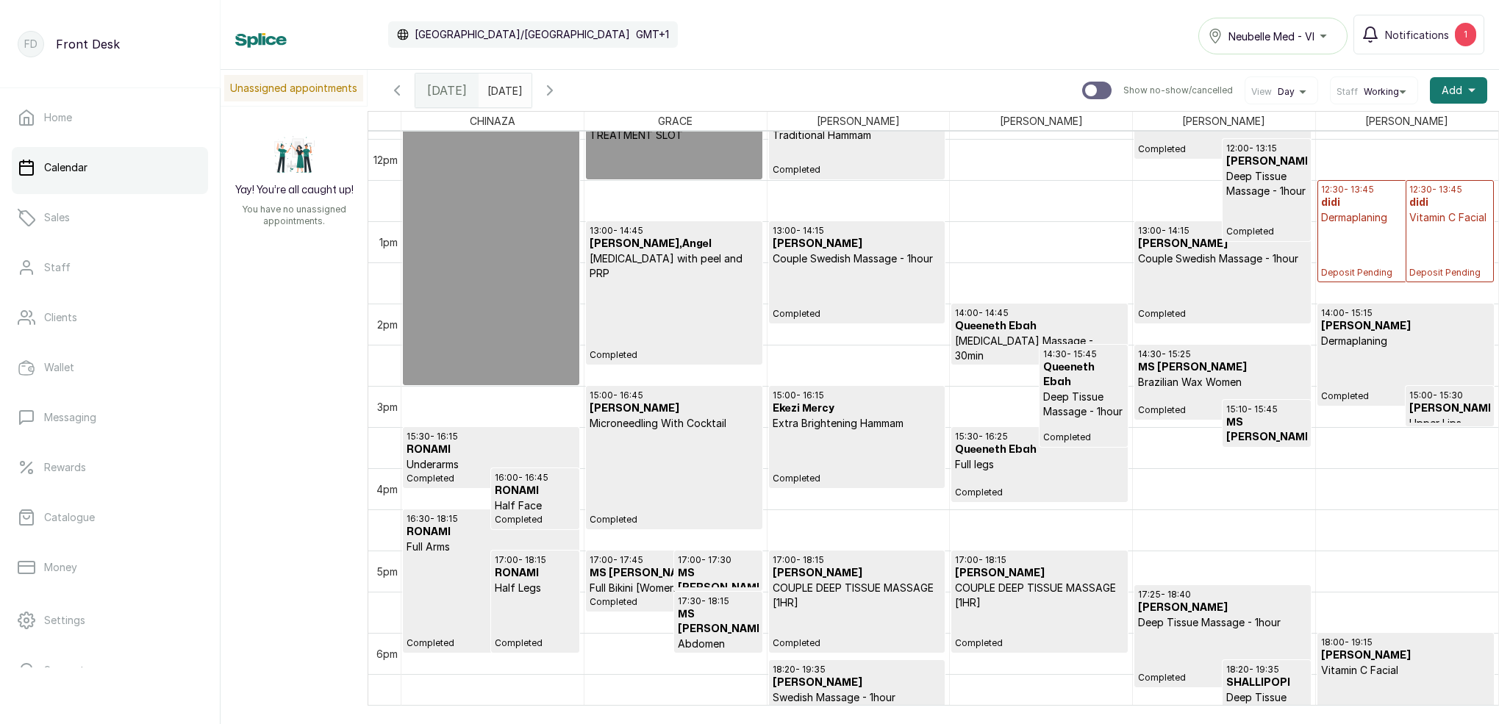
click at [522, 564] on p "17:00 - 18:15" at bounding box center [535, 560] width 81 height 12
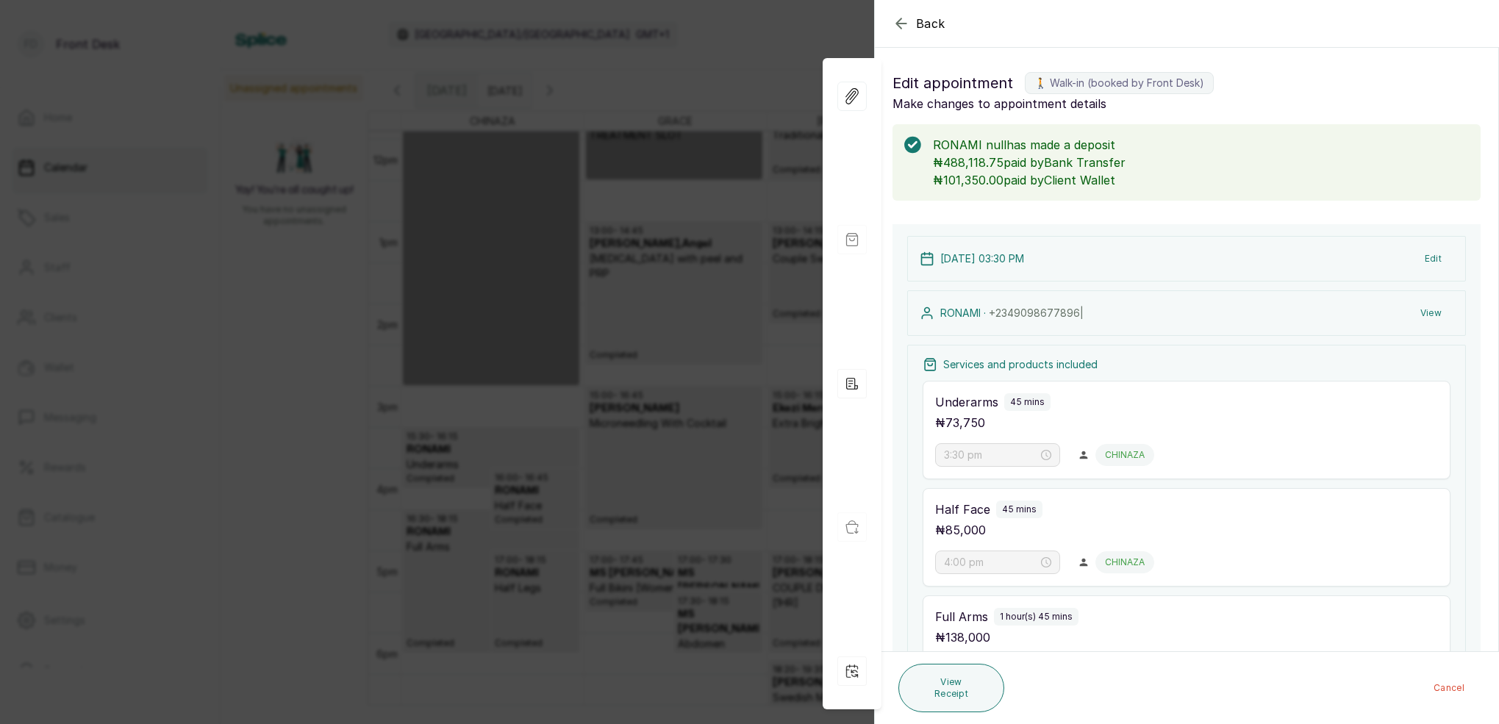
scroll to position [-1, 0]
click at [1427, 310] on button "View" at bounding box center [1431, 313] width 45 height 26
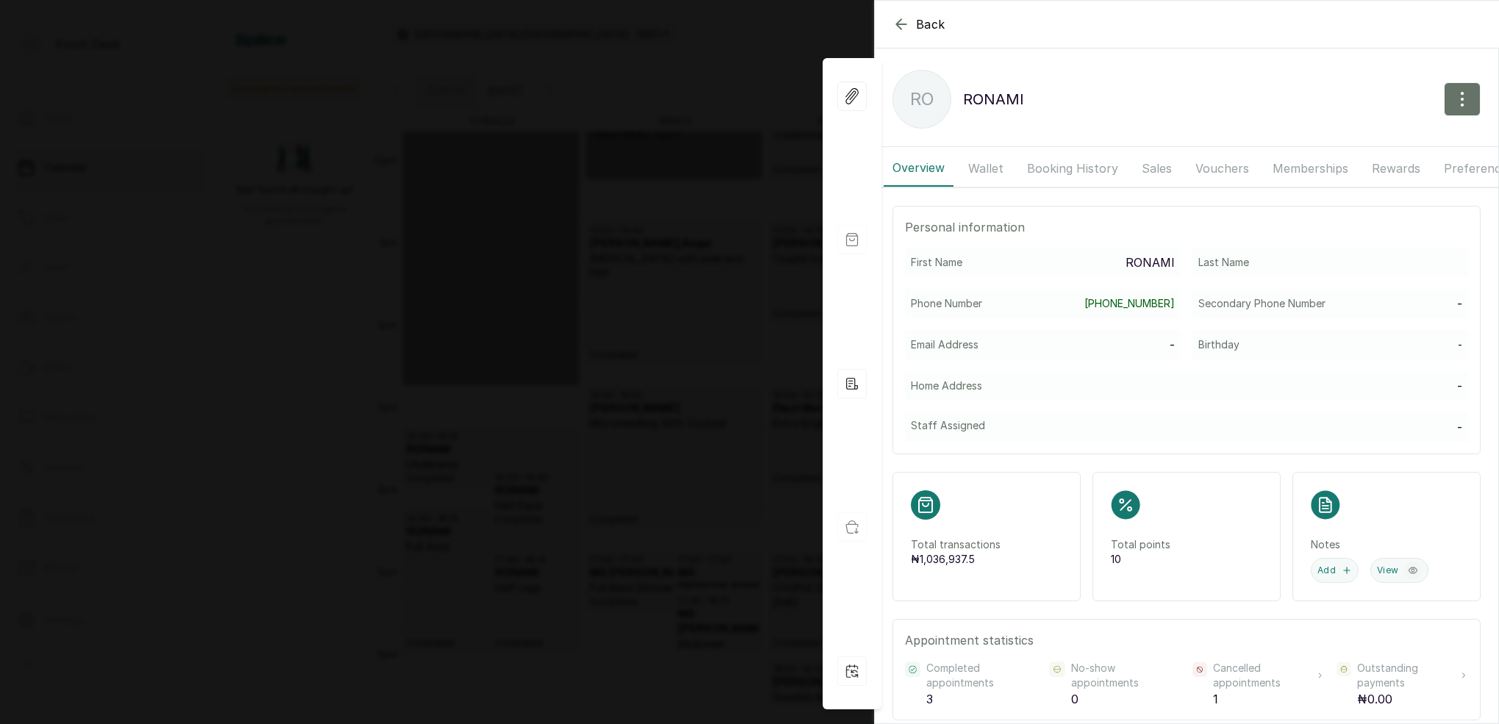
click at [989, 159] on button "Wallet" at bounding box center [986, 168] width 53 height 37
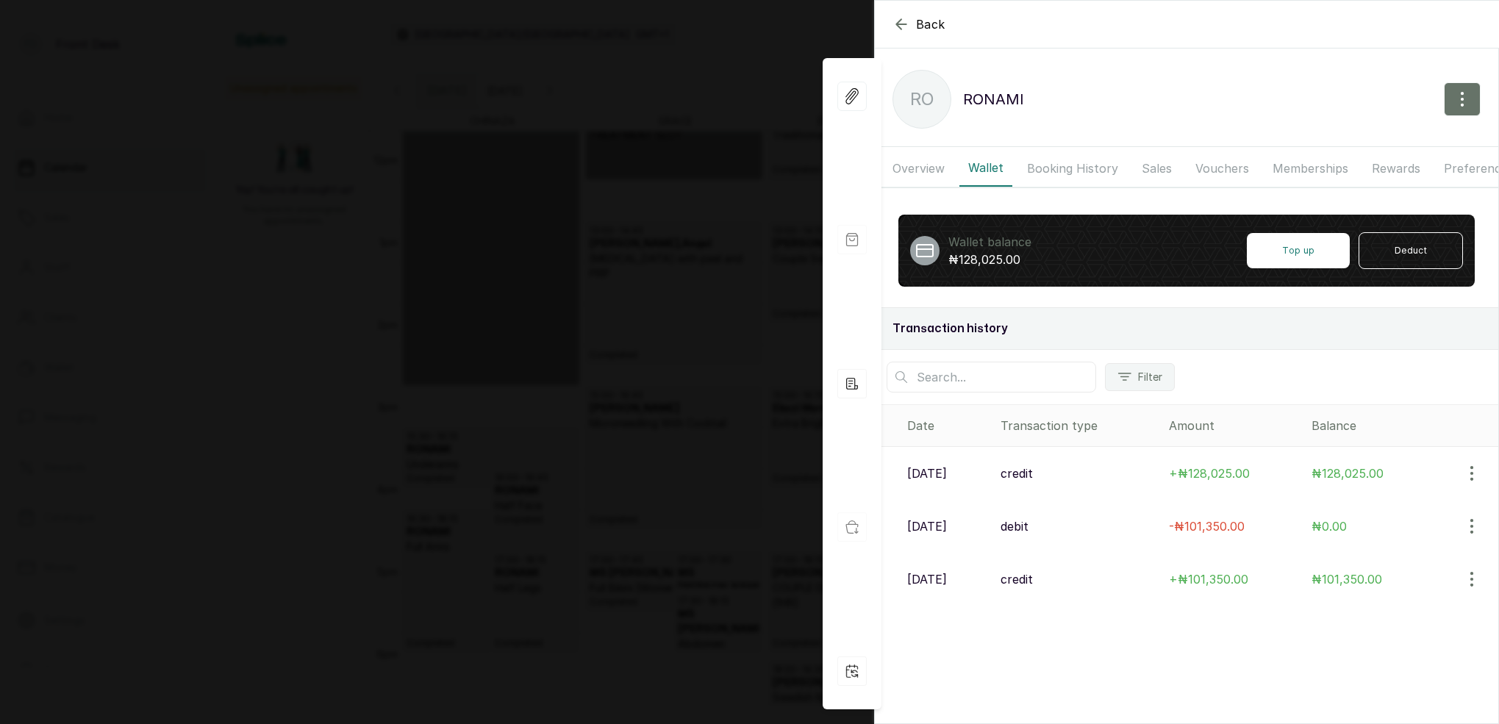
click at [904, 24] on icon "button" at bounding box center [901, 24] width 10 height 10
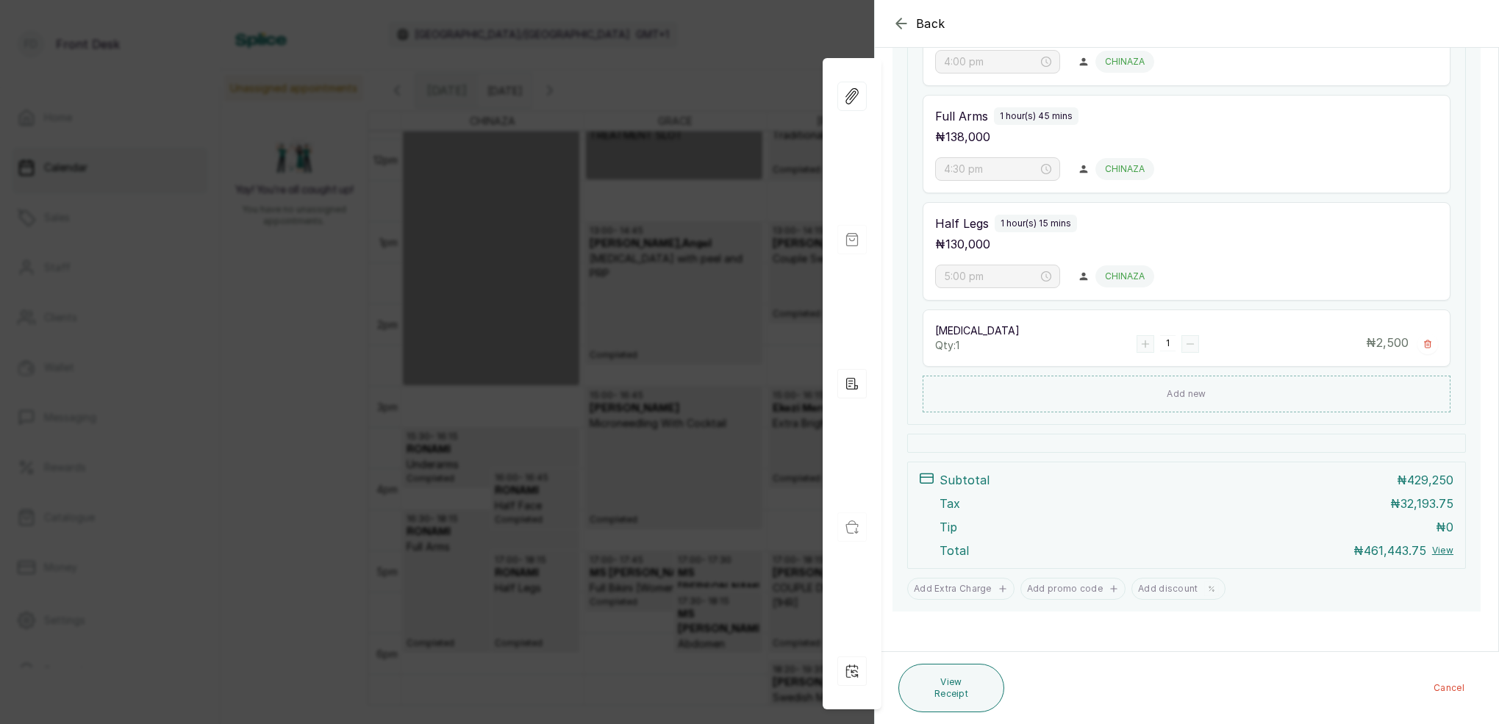
scroll to position [501, 0]
click at [904, 26] on icon "button" at bounding box center [902, 24] width 18 height 18
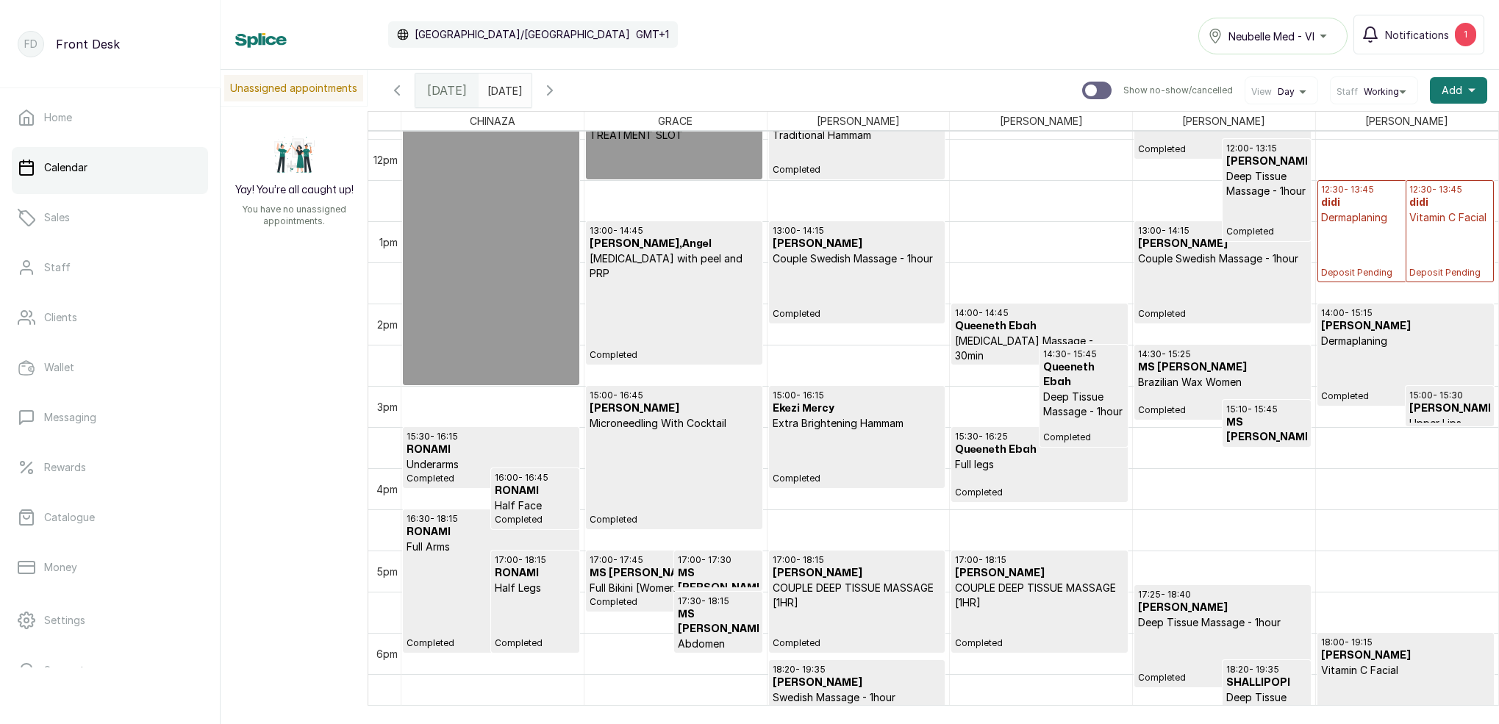
click at [563, 497] on span "16:00 - 16:45 RONAMI Half Face" at bounding box center [535, 492] width 81 height 41
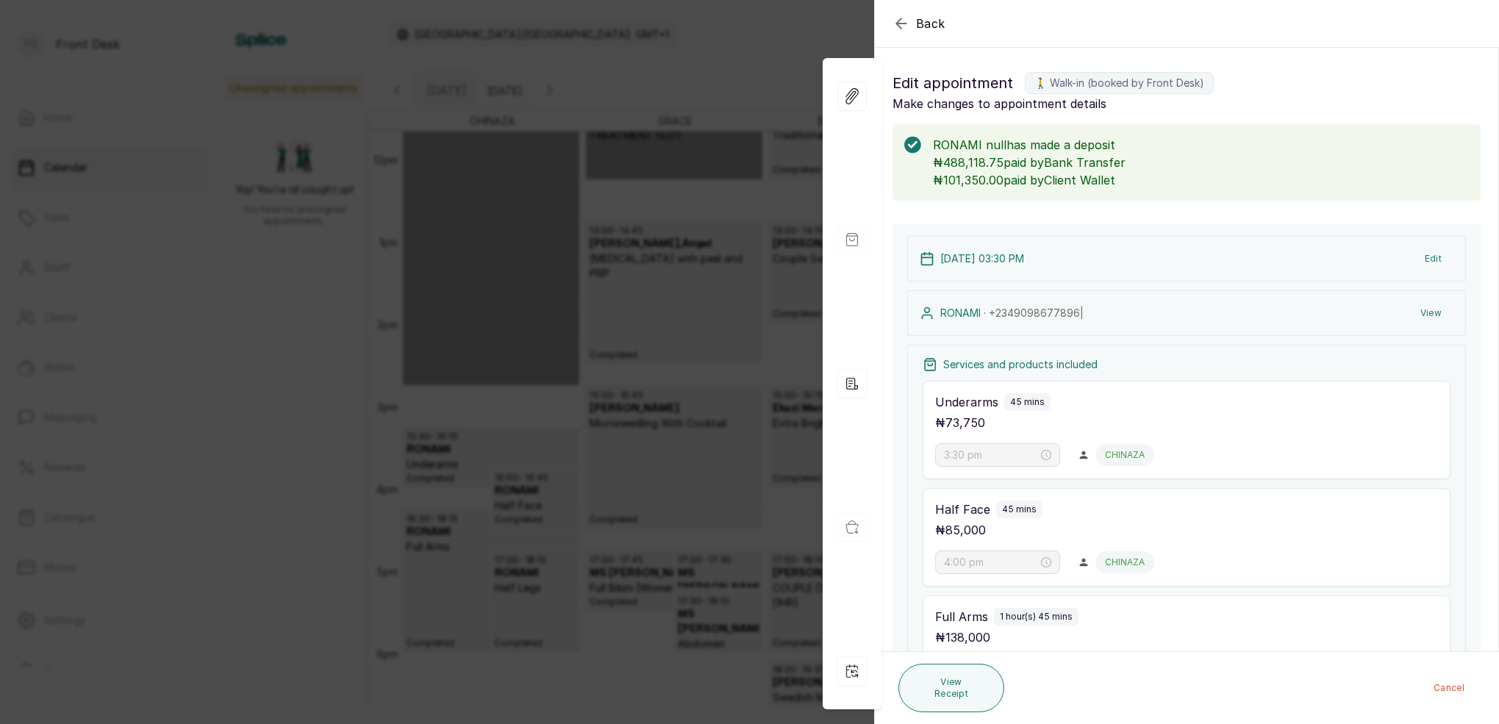
scroll to position [0, 0]
click at [1432, 309] on button "View" at bounding box center [1431, 313] width 45 height 26
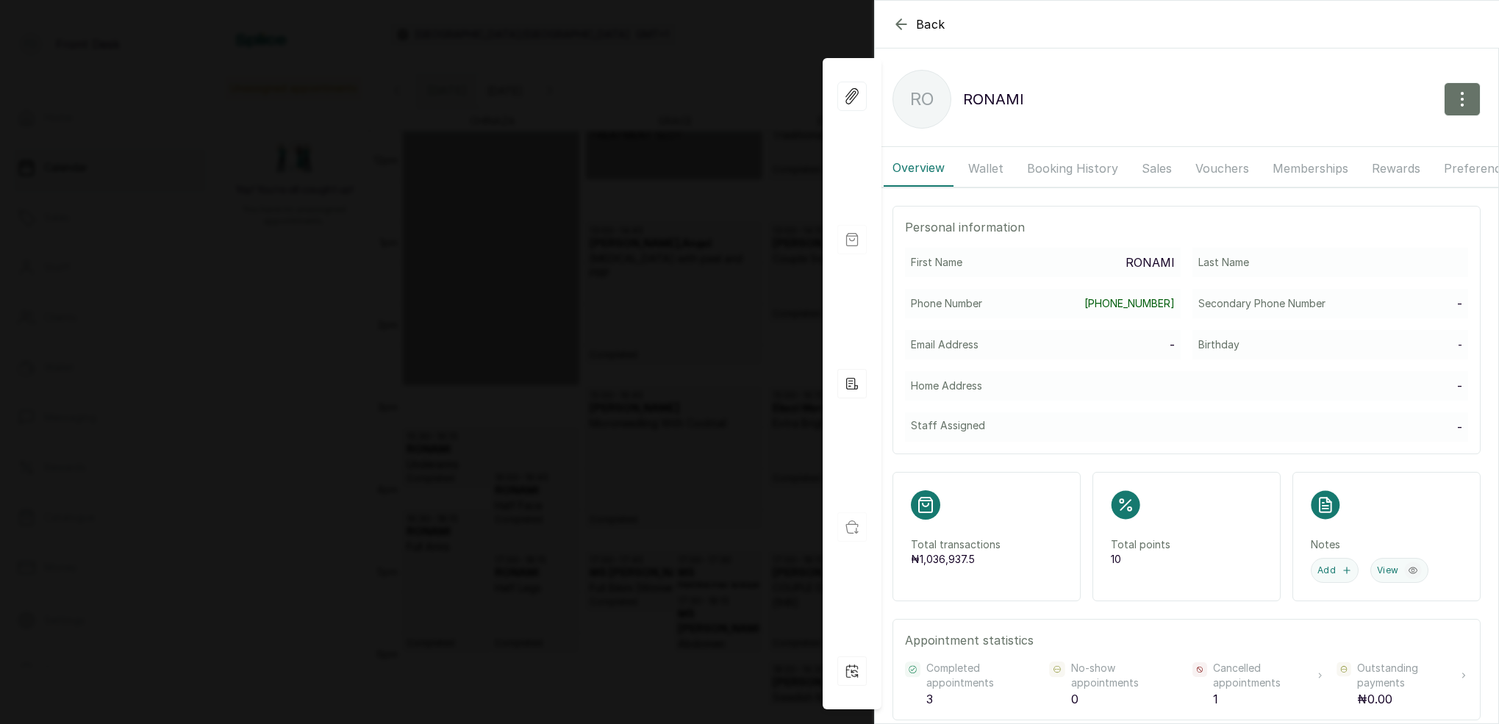
drag, startPoint x: 980, startPoint y: 168, endPoint x: 999, endPoint y: 171, distance: 18.5
click at [980, 168] on button "Wallet" at bounding box center [986, 168] width 53 height 37
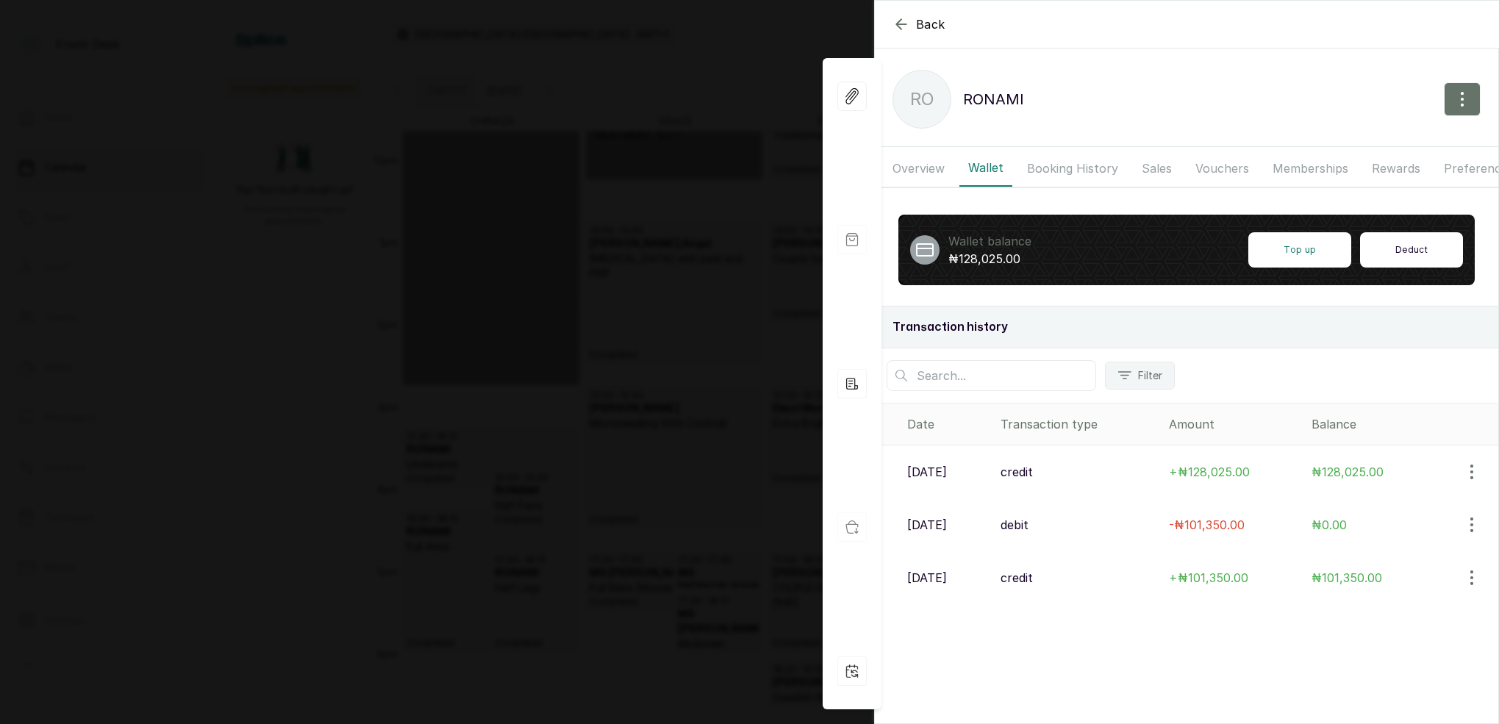
click at [1414, 243] on button "Deduct" at bounding box center [1411, 249] width 103 height 35
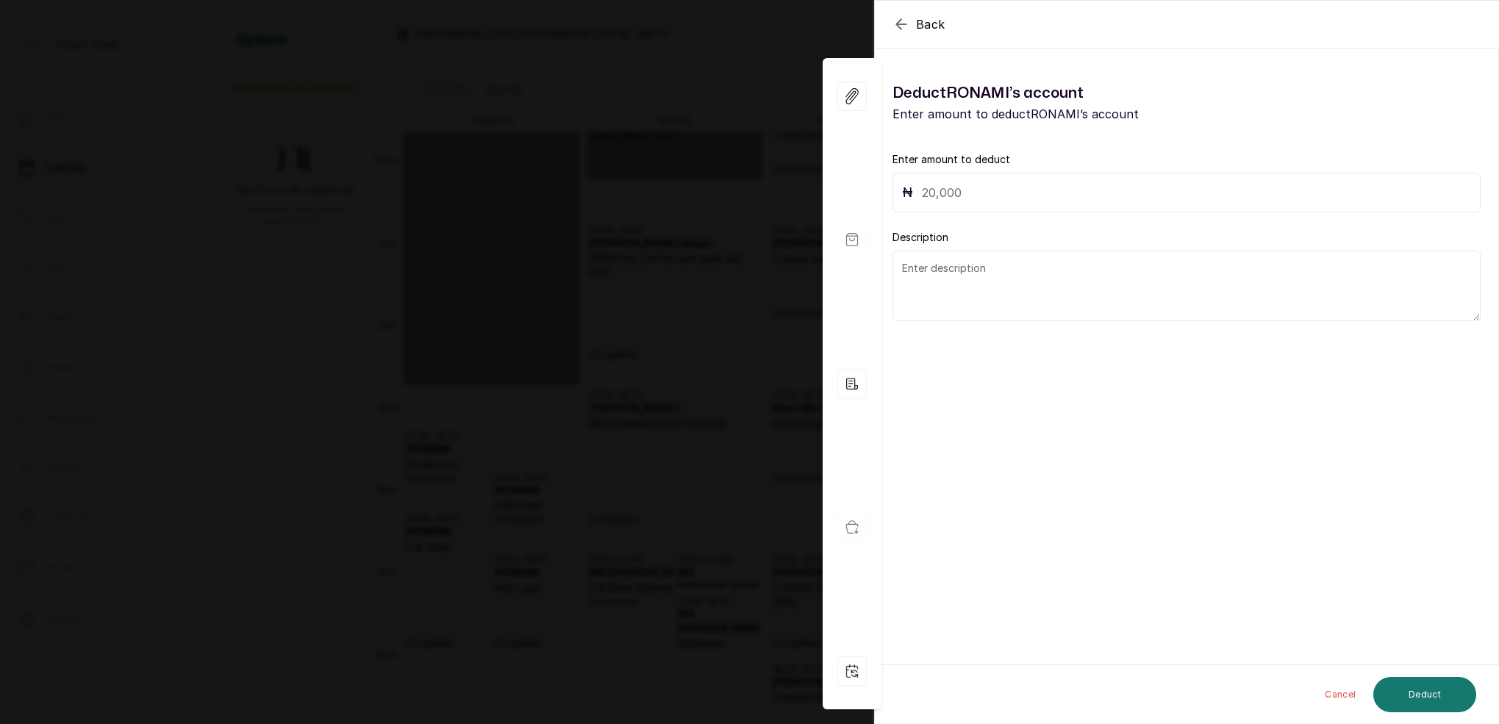
click at [1007, 196] on input "text" at bounding box center [1196, 192] width 549 height 21
type input "128,025"
click at [966, 275] on textarea at bounding box center [1187, 286] width 588 height 71
type textarea "CANCELLATION FEE"
click at [1438, 689] on button "Deduct" at bounding box center [1425, 694] width 103 height 35
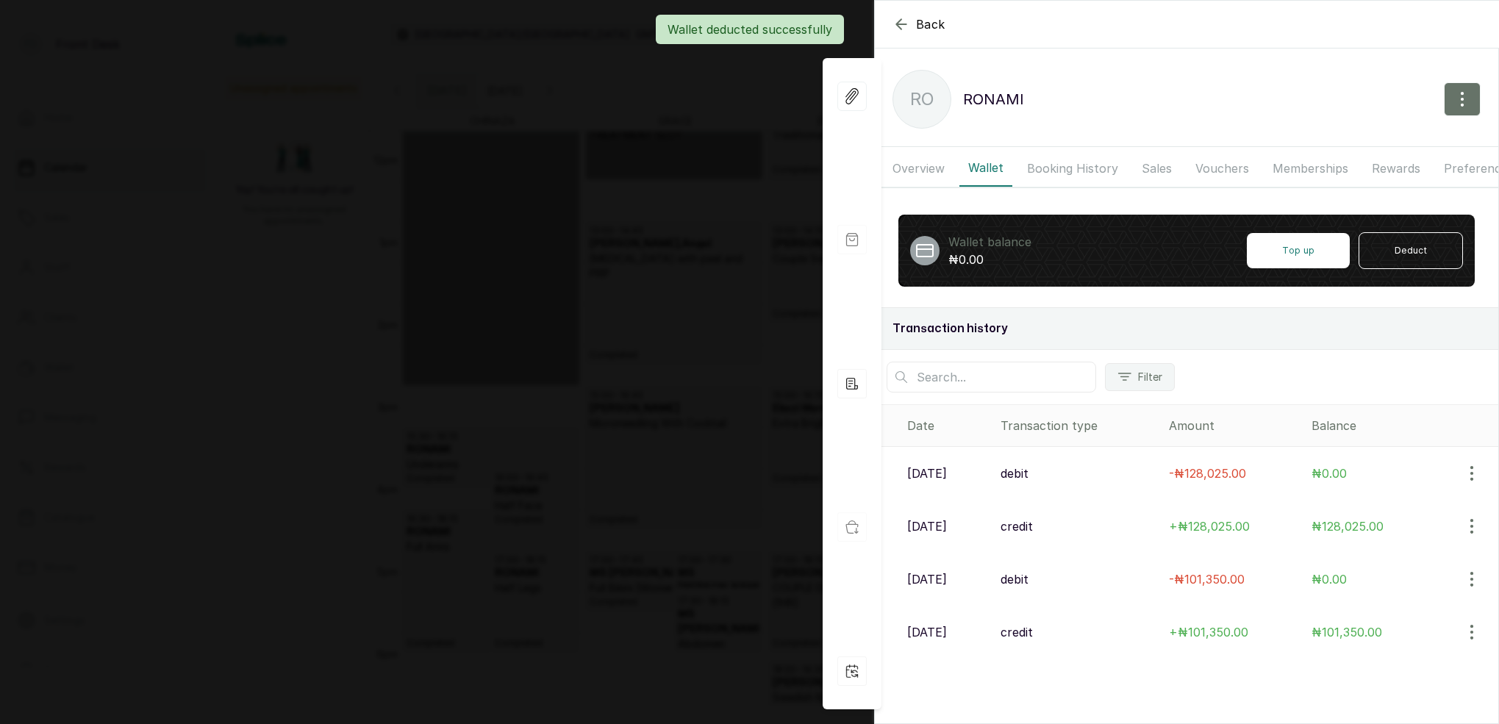
drag, startPoint x: 626, startPoint y: 188, endPoint x: 629, endPoint y: 196, distance: 8.6
click at [626, 188] on div "Back RONAMI RO RONAMI Overview Wallet Booking History Sales Vouchers Membership…" at bounding box center [749, 362] width 1499 height 724
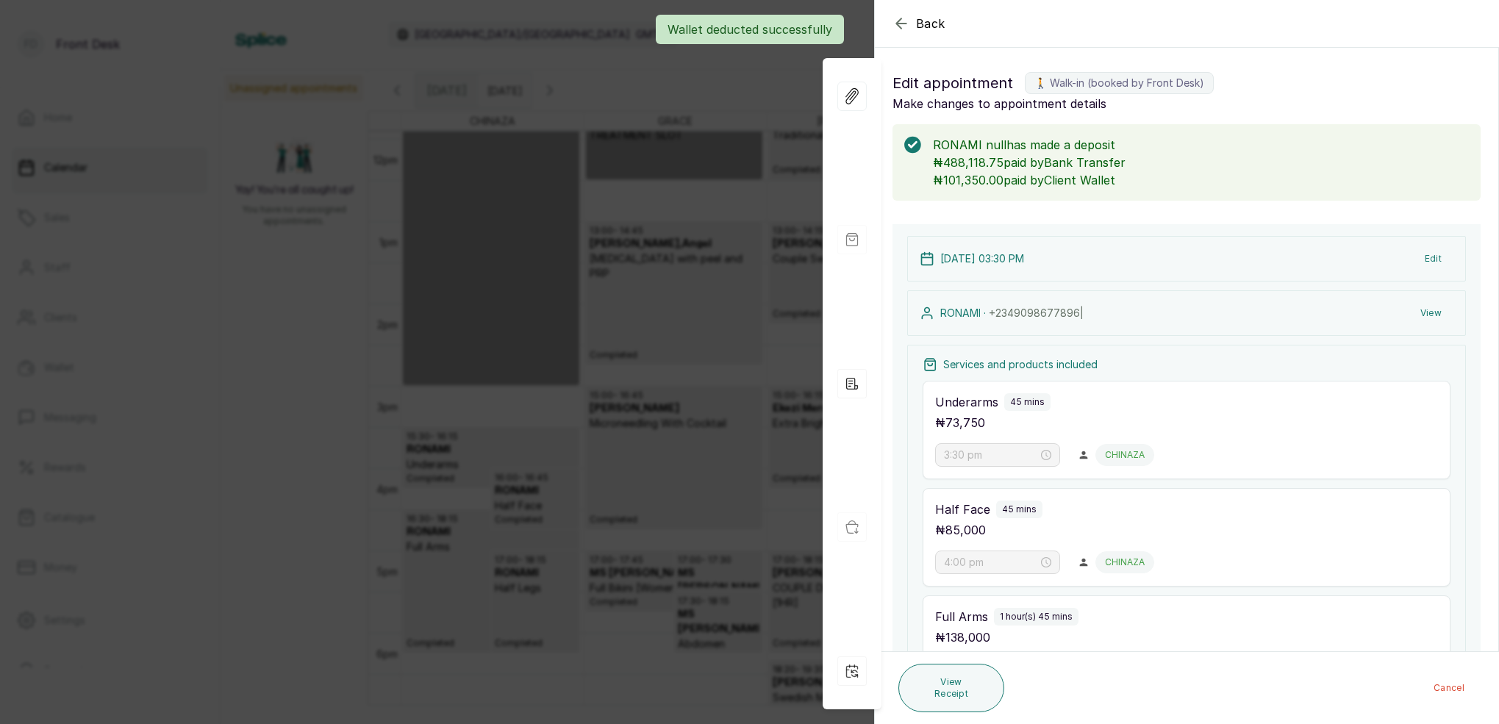
click at [560, 458] on div "Back Appointment Details Edit appointment 🚶 Walk-in (booked by Front Desk) Make…" at bounding box center [749, 362] width 1499 height 724
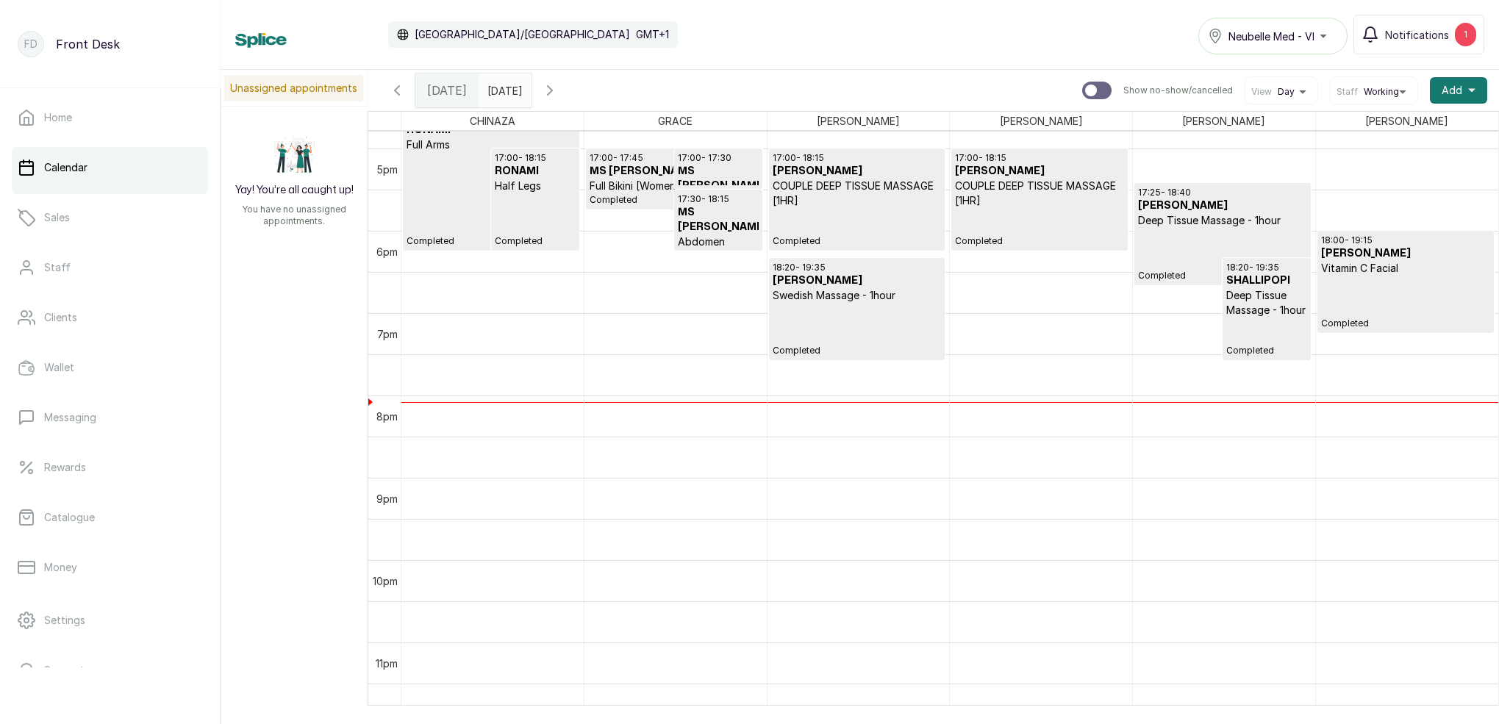
scroll to position [1383, 0]
click at [521, 214] on p "Completed" at bounding box center [535, 220] width 81 height 54
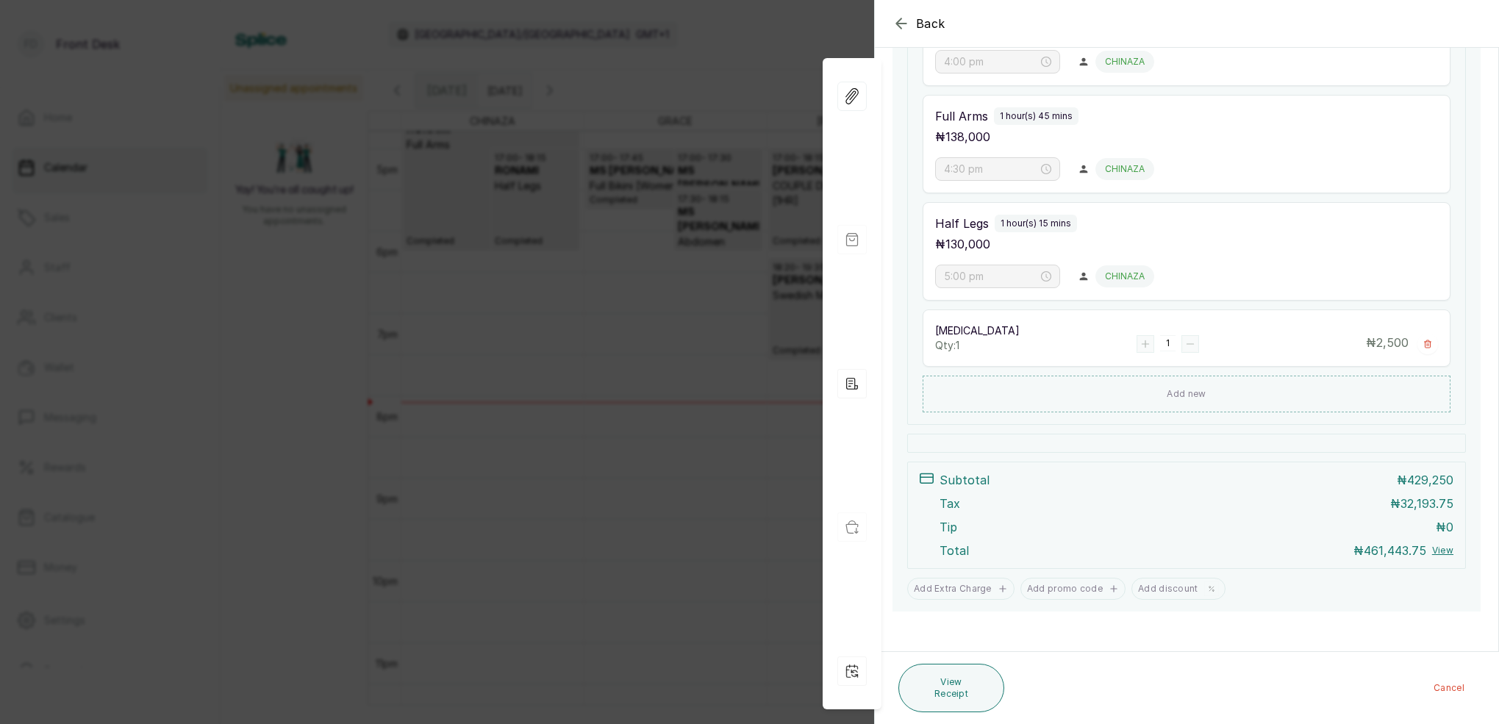
scroll to position [501, 0]
click at [704, 347] on div "Back Appointment Details Edit appointment 🚶 Walk-in (booked by Front Desk) Make…" at bounding box center [749, 362] width 1499 height 724
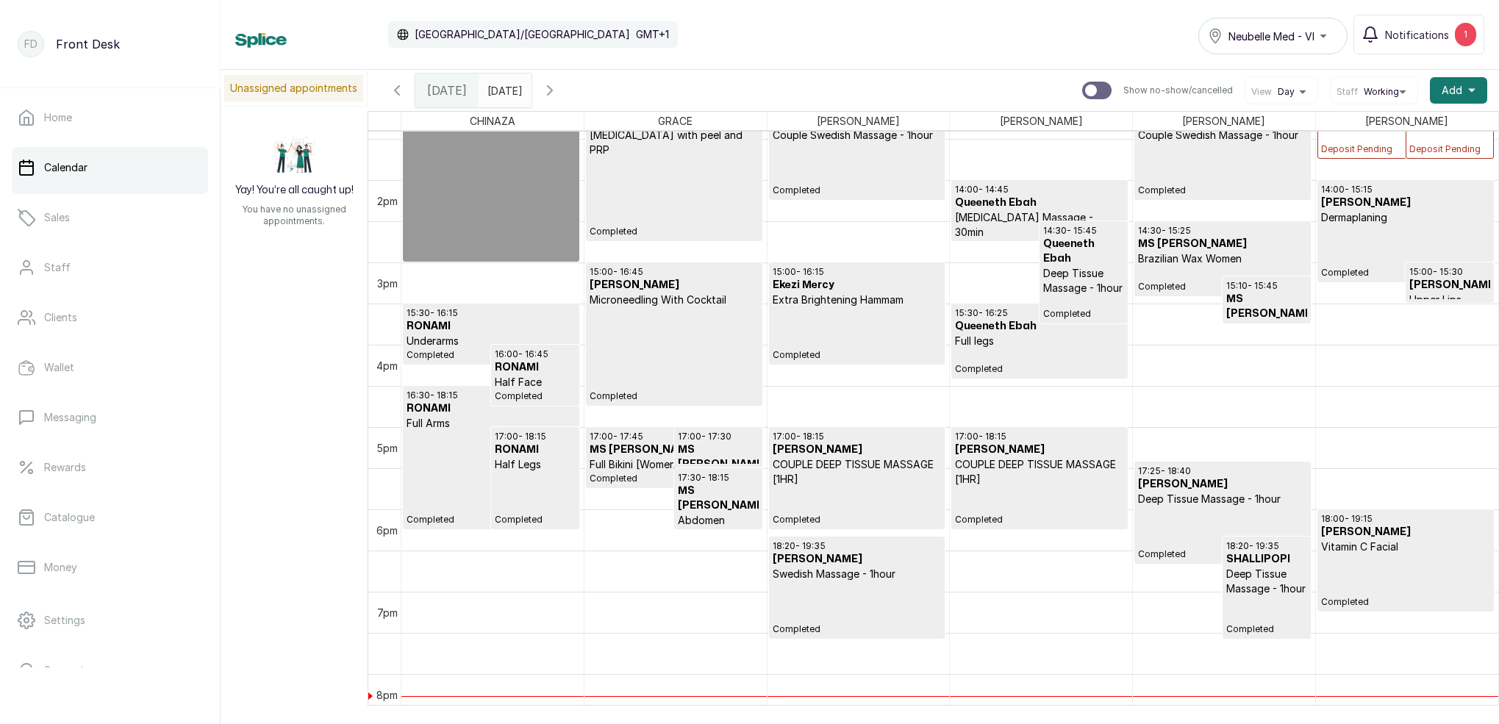
scroll to position [1143, 0]
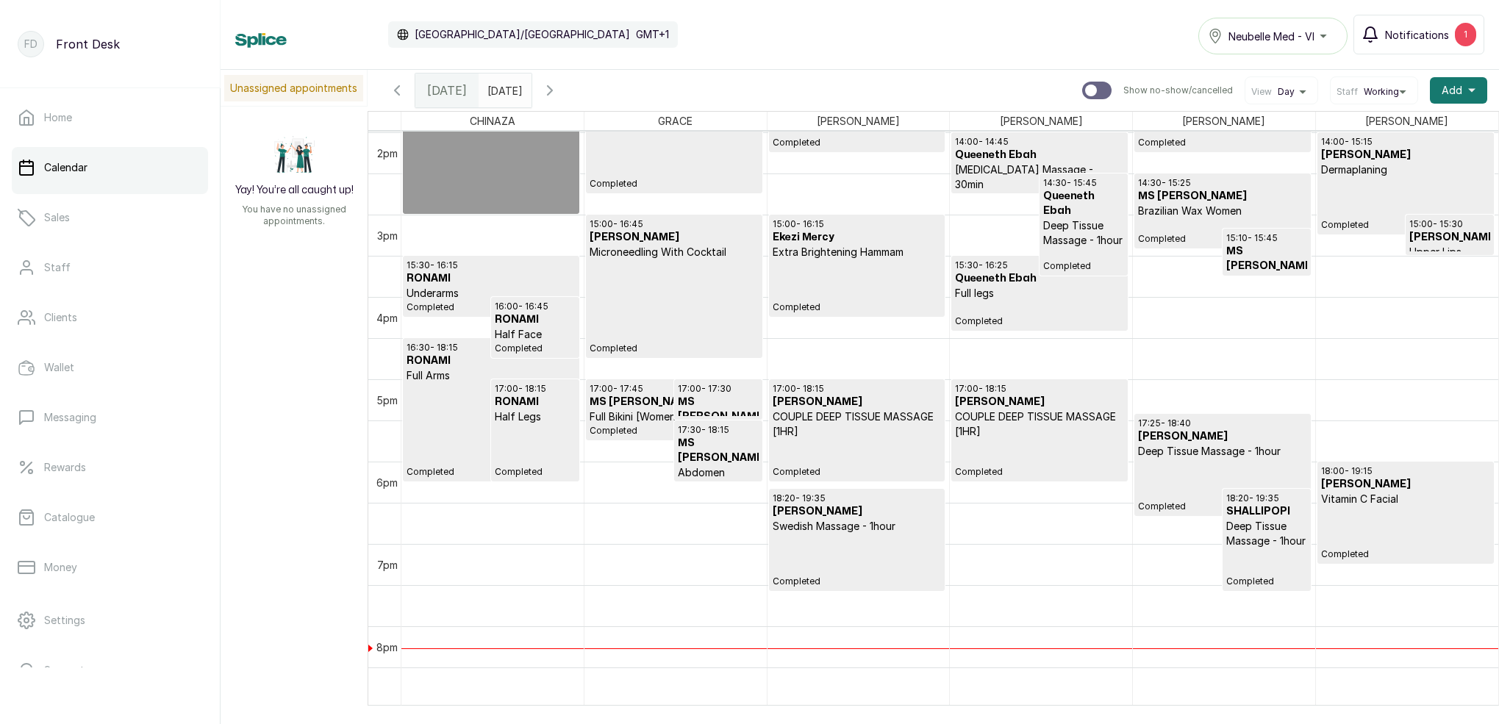
click at [1385, 31] on button "Notifications 1" at bounding box center [1419, 35] width 131 height 40
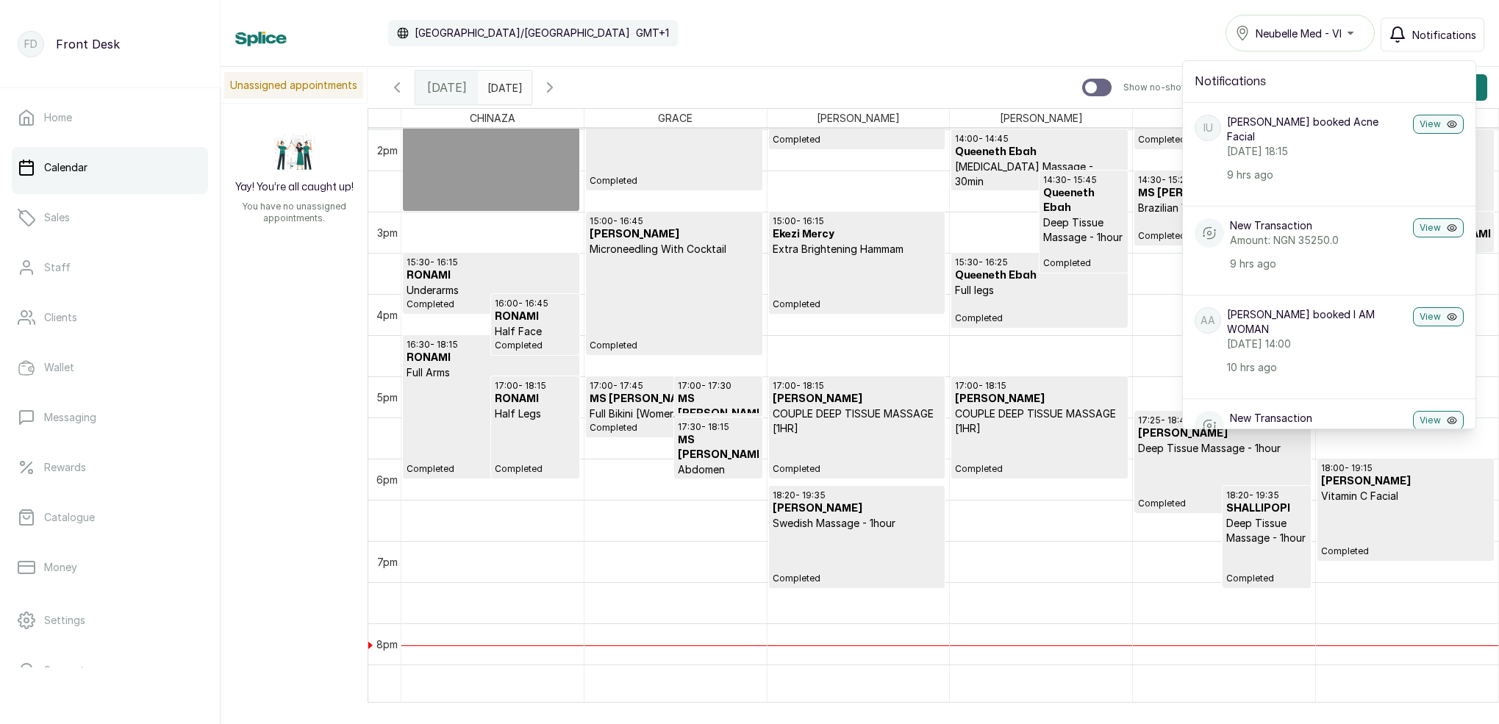
click at [1419, 36] on span "Notifications" at bounding box center [1445, 34] width 64 height 15
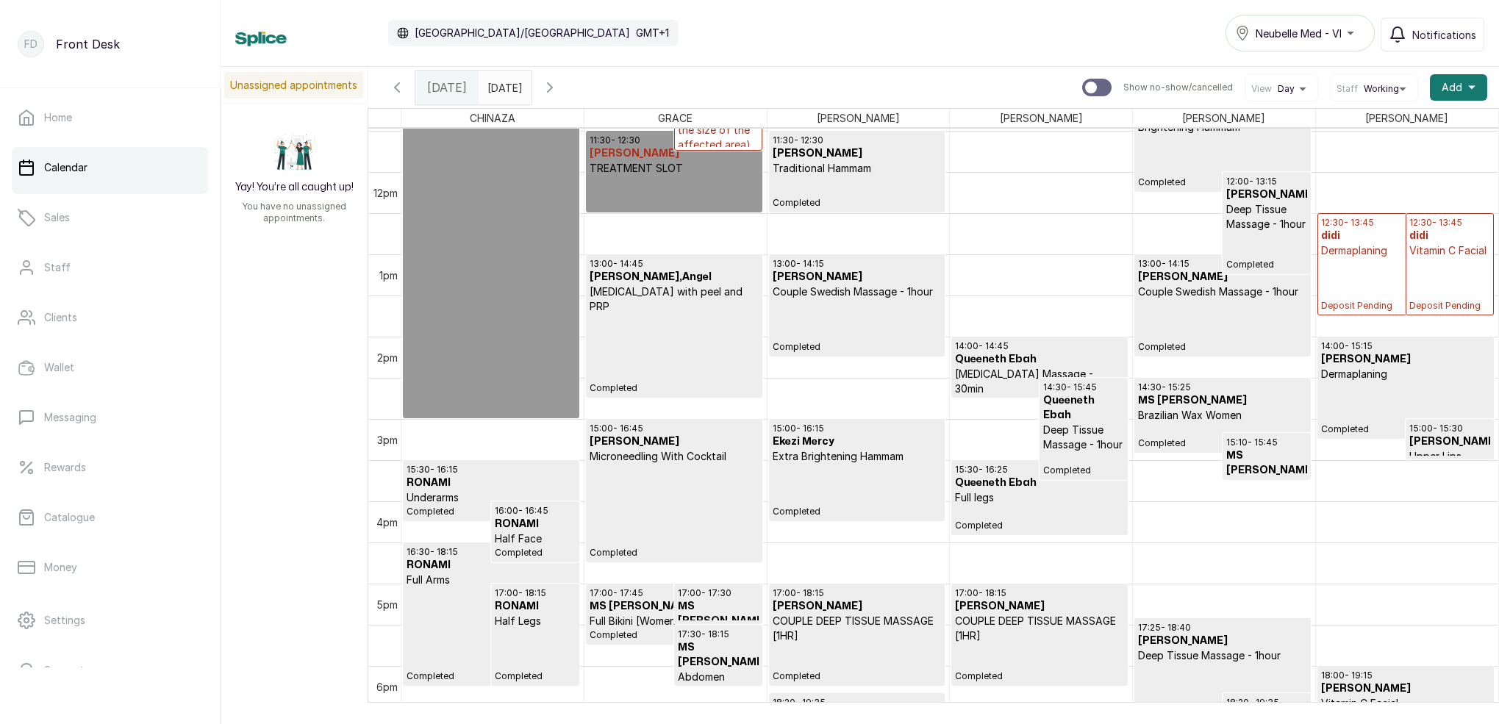
scroll to position [985, 0]
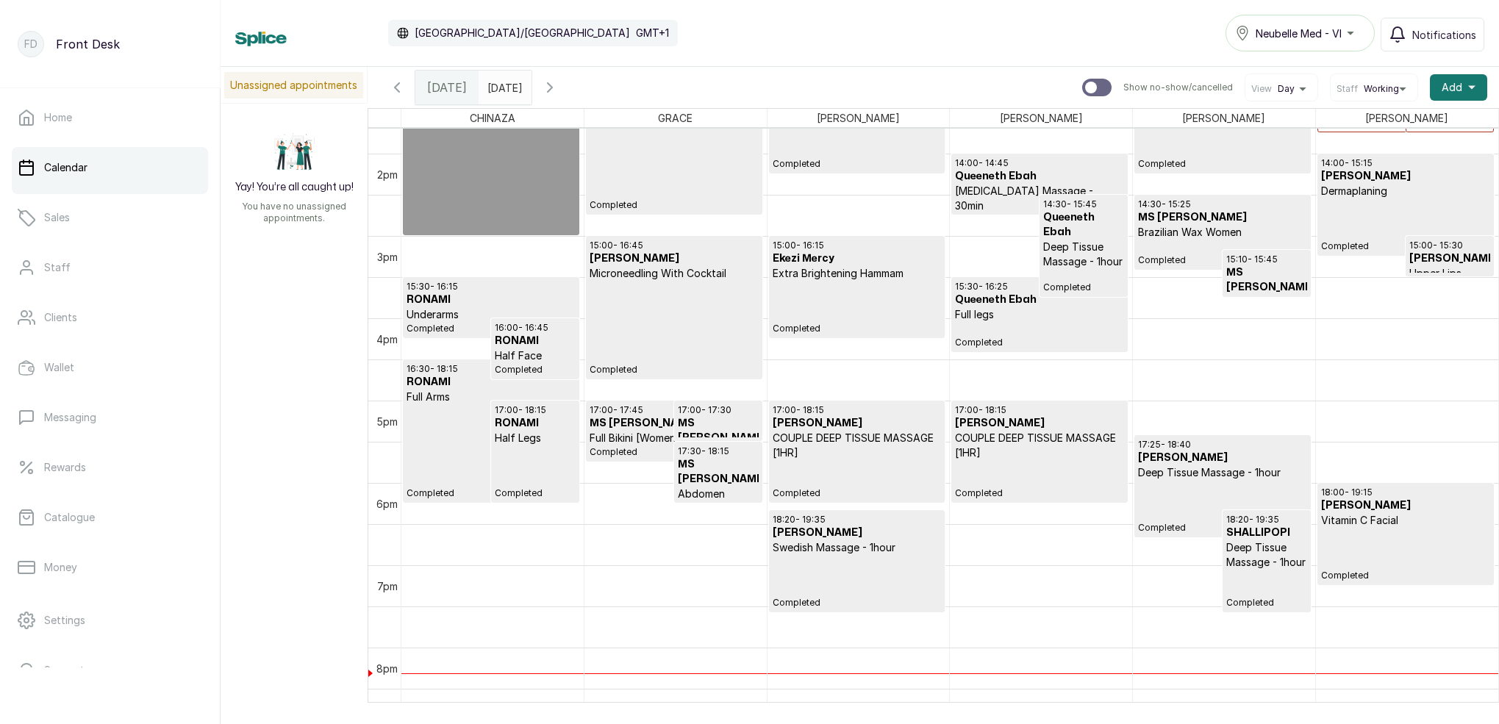
click at [559, 91] on icon "button" at bounding box center [550, 88] width 18 height 18
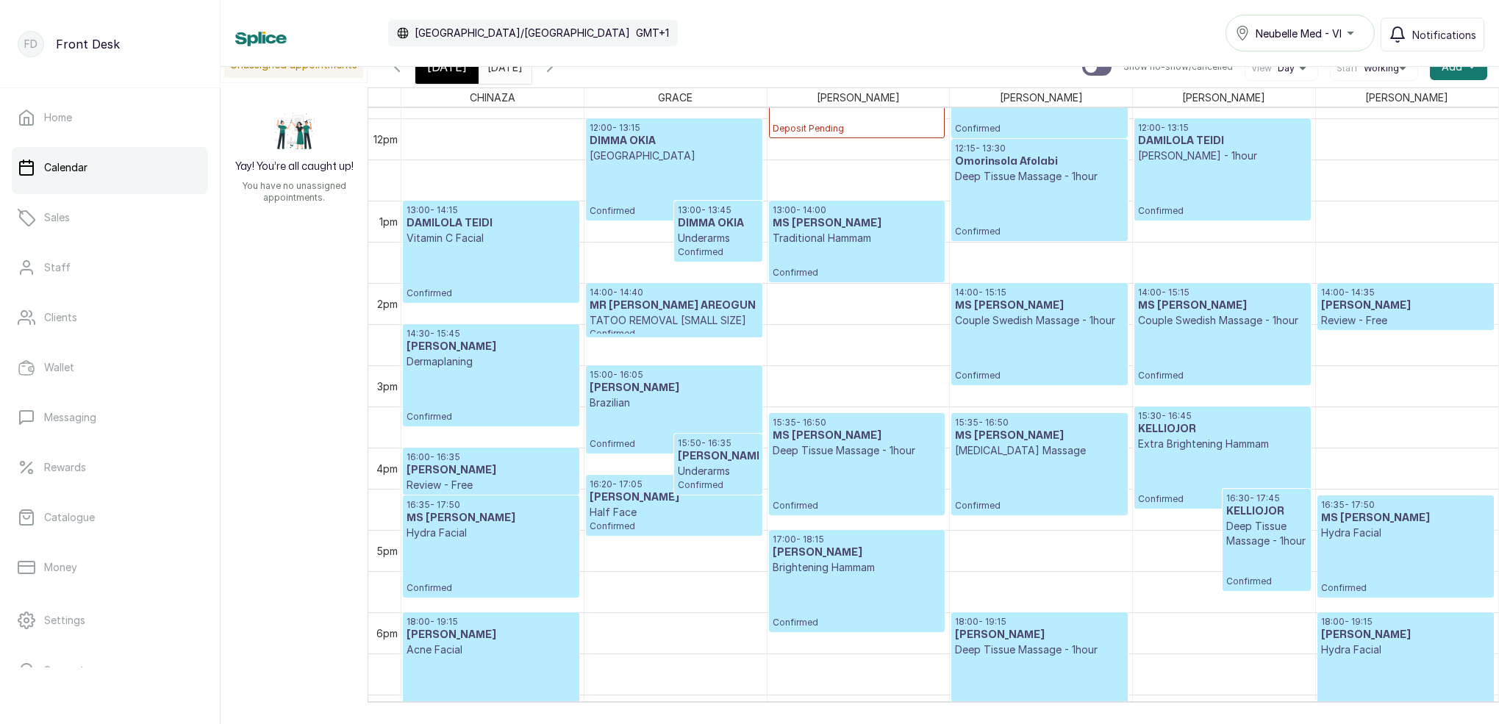
click at [1035, 458] on p "[MEDICAL_DATA] Massage" at bounding box center [1039, 450] width 168 height 15
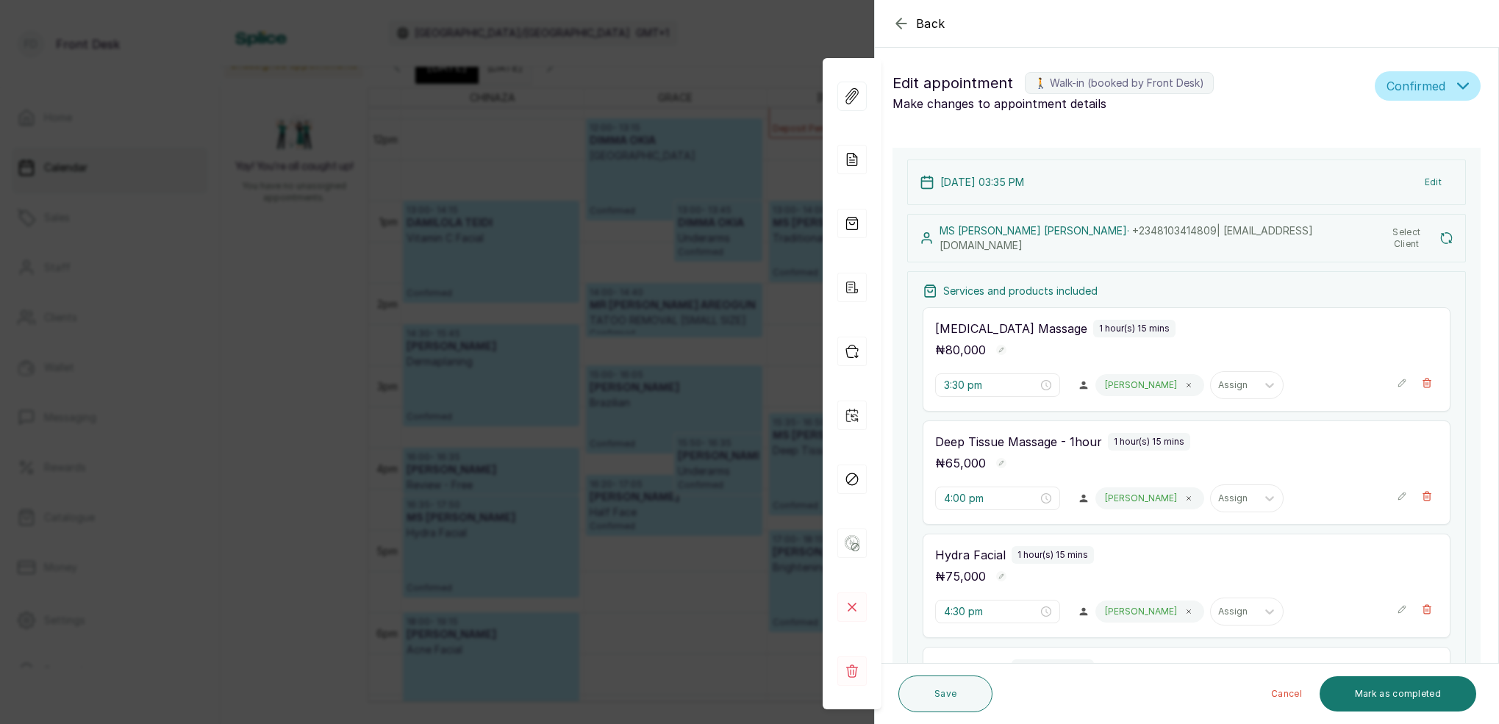
type input "3:35 pm"
type input "4:35 pm"
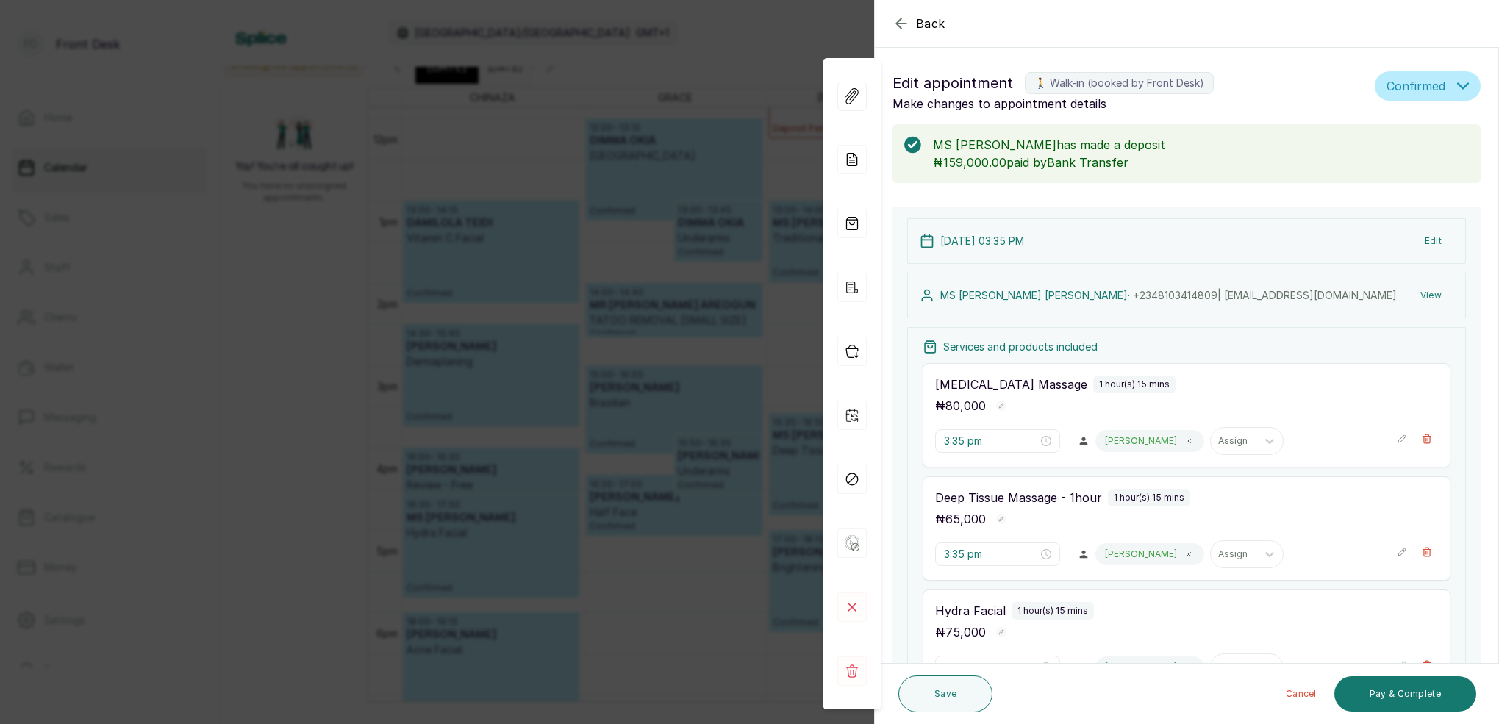
scroll to position [0, 0]
click at [780, 72] on div "Back Appointment Details Edit appointment 🚶 Walk-in (booked by Front Desk) Make…" at bounding box center [749, 362] width 1499 height 724
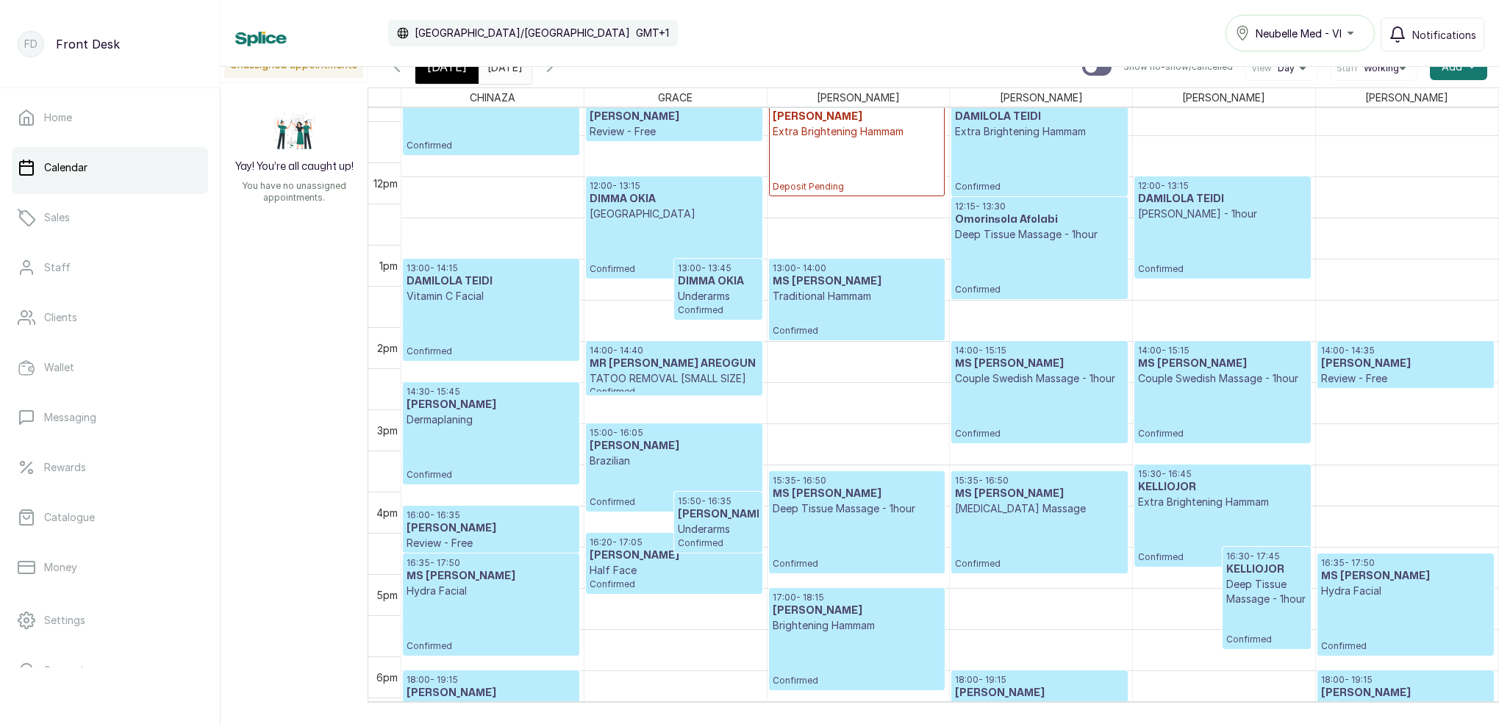
scroll to position [934, 0]
